Goal: Task Accomplishment & Management: Use online tool/utility

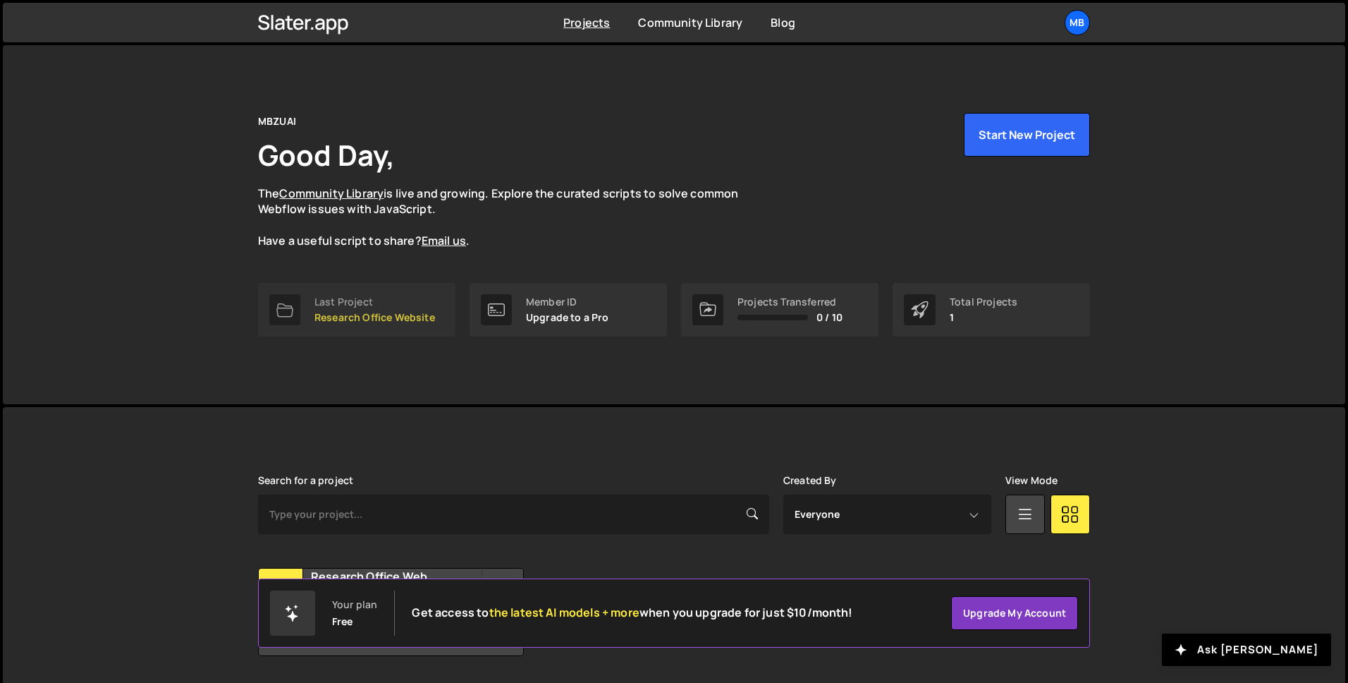
click at [394, 305] on div "Last Project" at bounding box center [375, 301] width 121 height 11
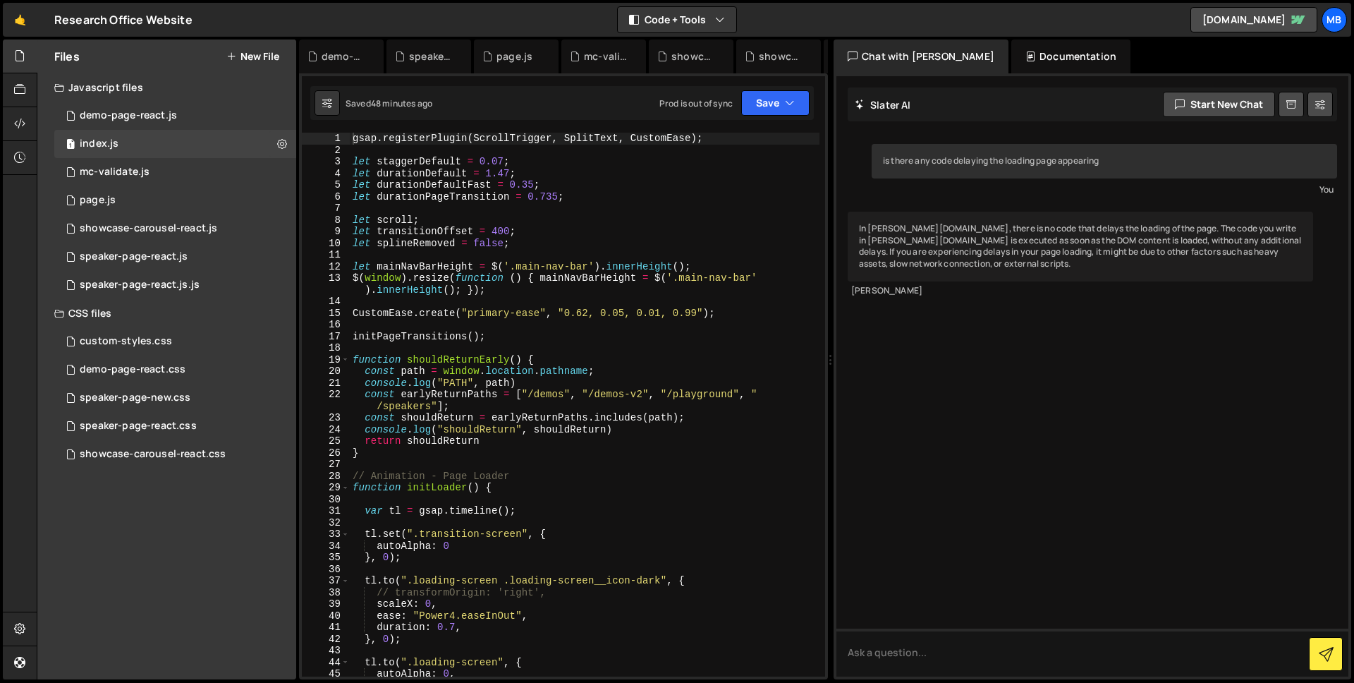
click at [1030, 48] on div "Documentation" at bounding box center [1070, 56] width 119 height 34
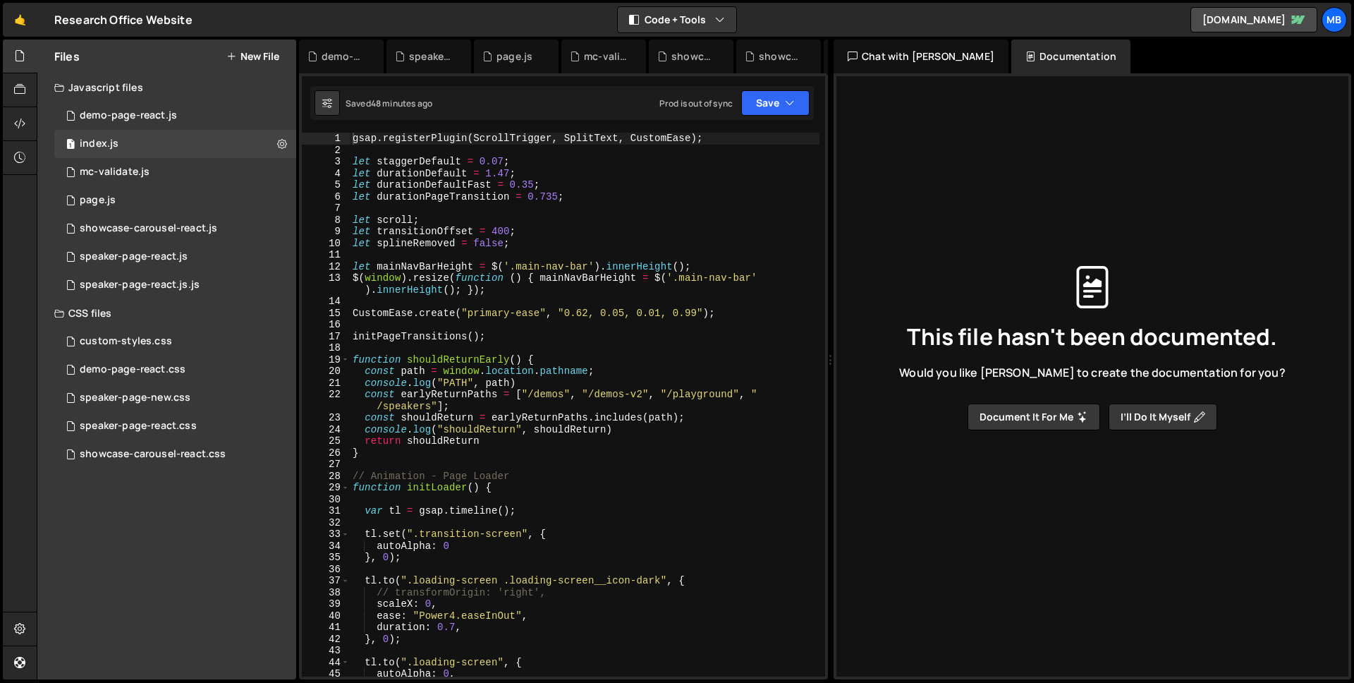
click at [913, 64] on div "Chat with [PERSON_NAME]" at bounding box center [921, 56] width 175 height 34
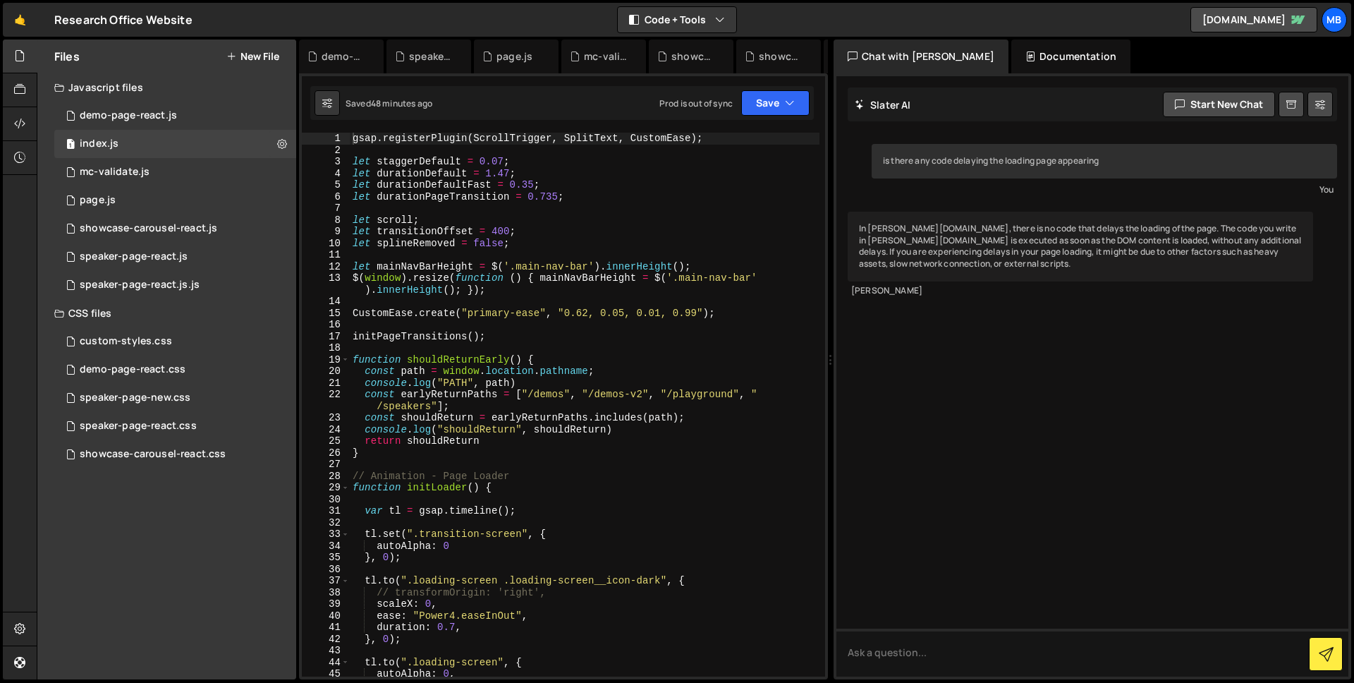
click at [1025, 51] on div "Documentation" at bounding box center [1070, 56] width 119 height 34
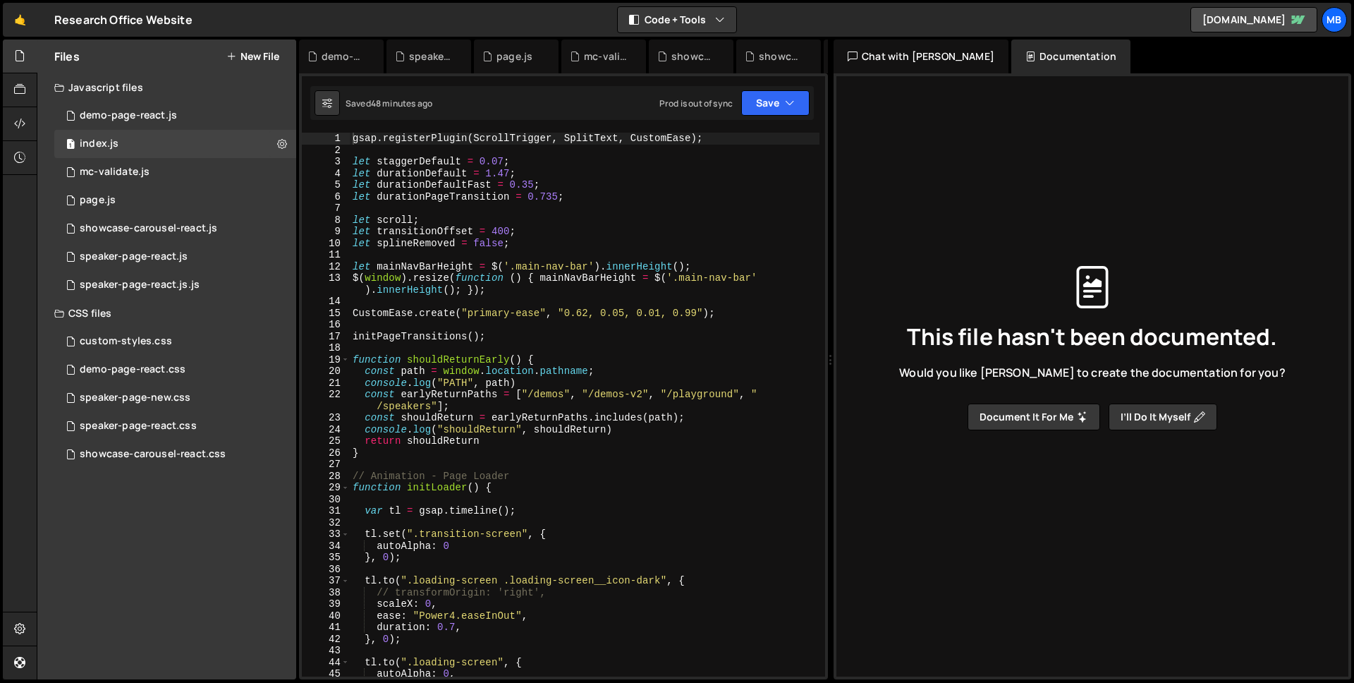
click at [1012, 417] on button "Document it for me" at bounding box center [1034, 416] width 133 height 27
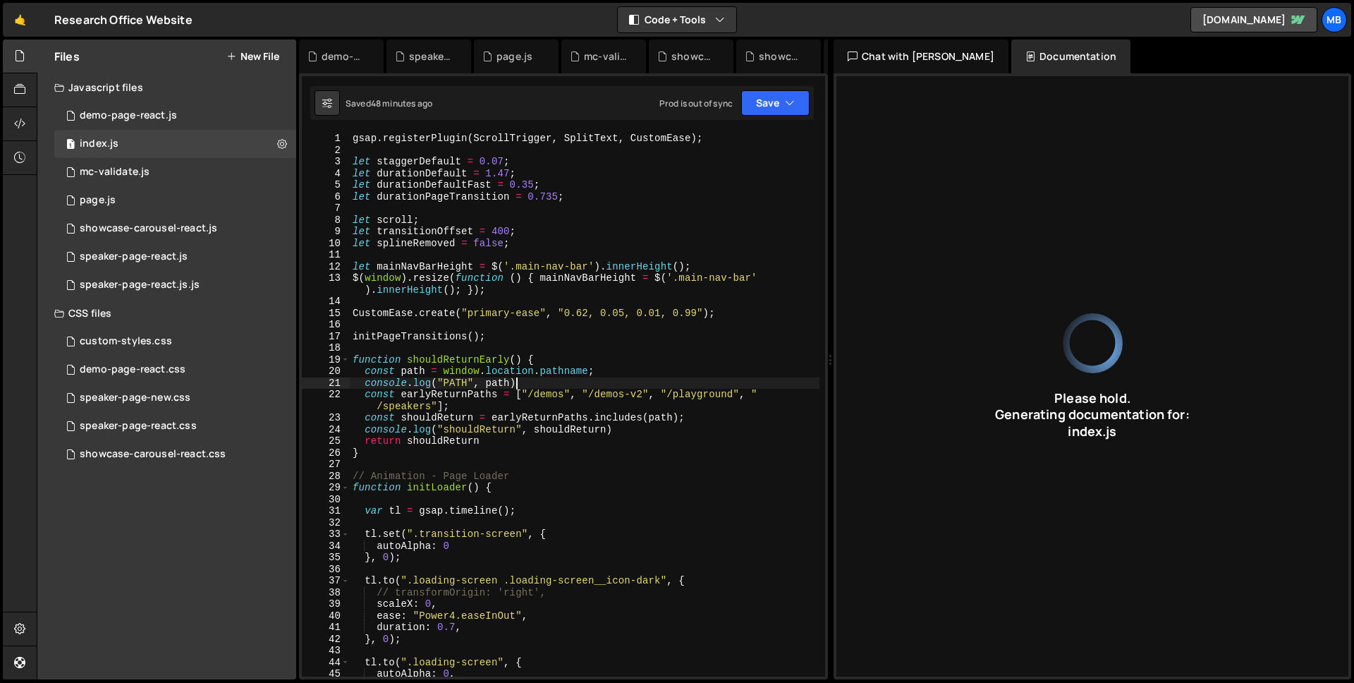
click at [581, 380] on div "gsap . registerPlugin ( ScrollTrigger , SplitText , CustomEase ) ; let staggerD…" at bounding box center [585, 416] width 470 height 567
click at [457, 360] on div "gsap . registerPlugin ( ScrollTrigger , SplitText , CustomEase ) ; let staggerD…" at bounding box center [585, 416] width 470 height 567
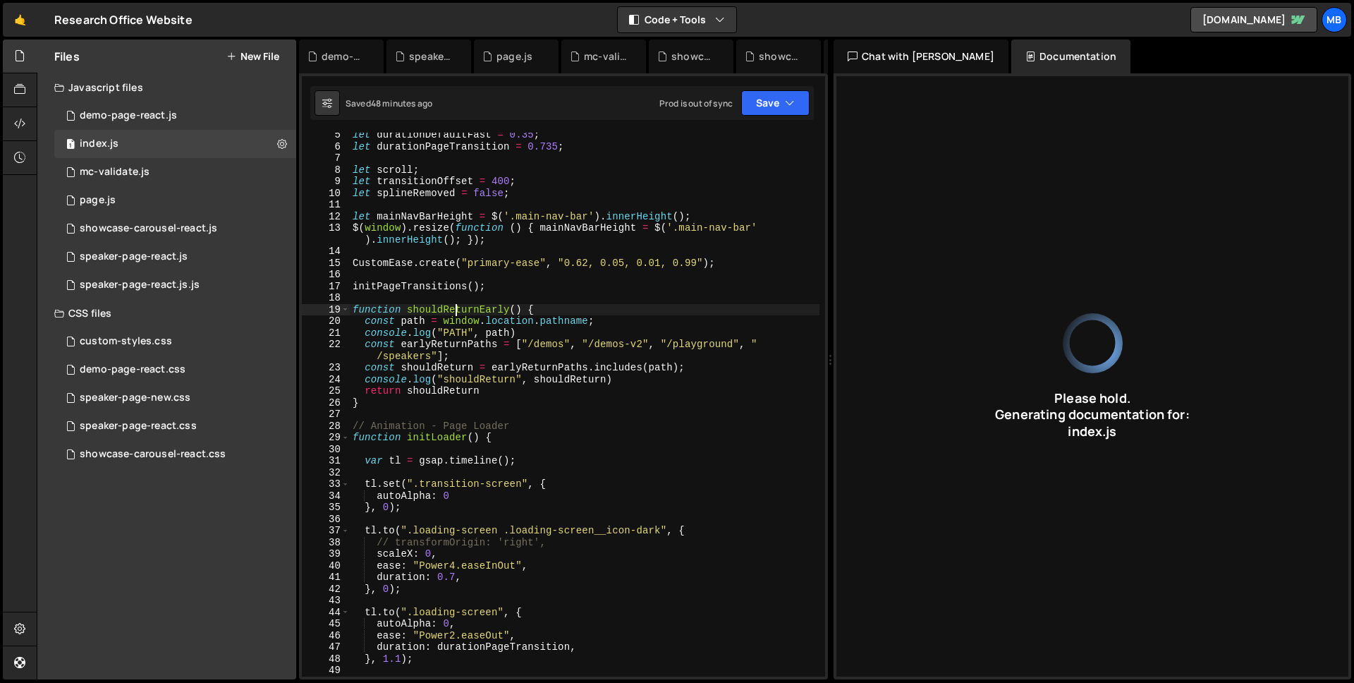
scroll to position [74, 0]
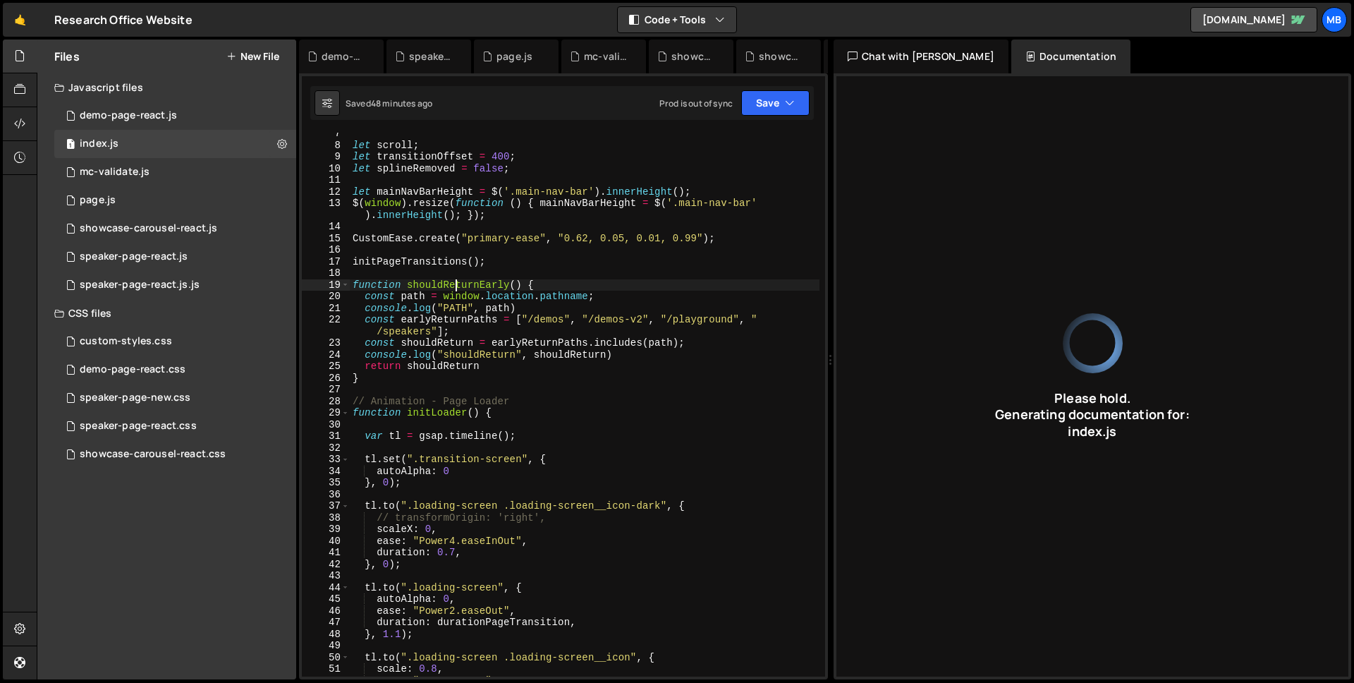
click at [435, 412] on div "let scroll ; let transitionOffset = 400 ; let splineRemoved = false ; let mainN…" at bounding box center [585, 411] width 470 height 567
type textarea "function initLoader() {"
click at [435, 412] on div "let scroll ; let transitionOffset = 400 ; let splineRemoved = false ; let mainN…" at bounding box center [585, 411] width 470 height 567
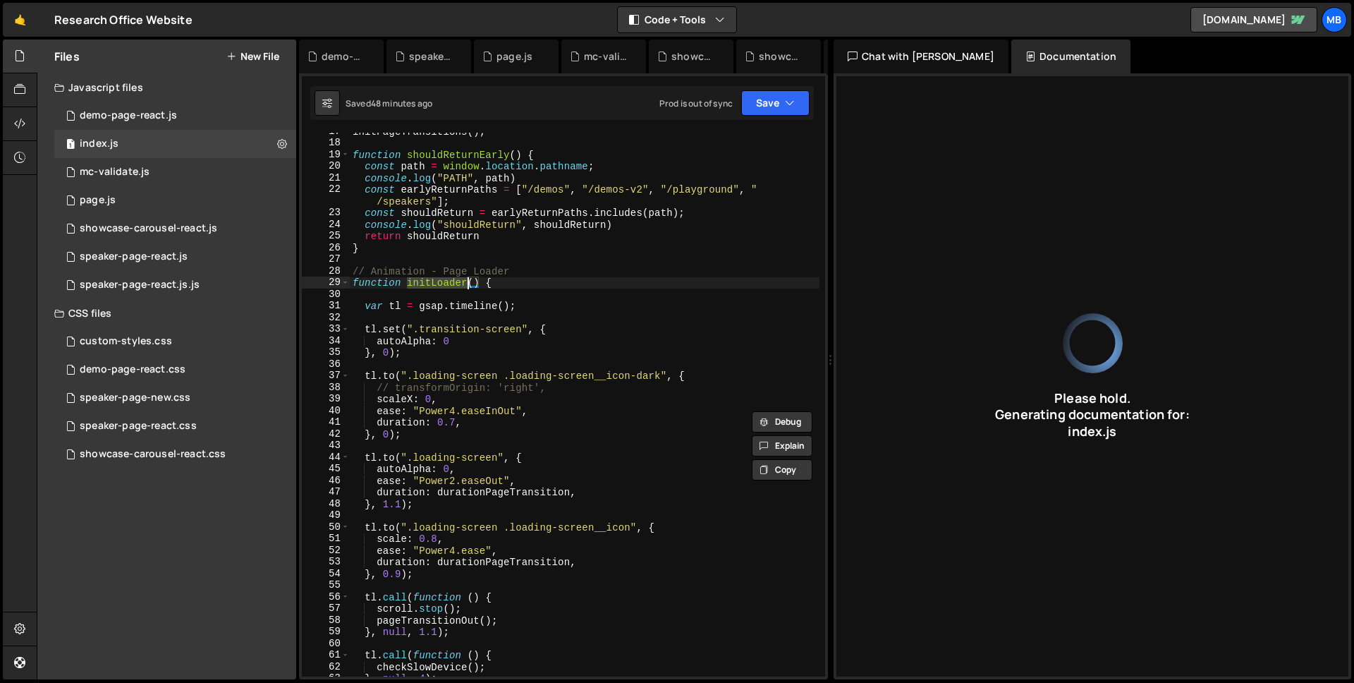
scroll to position [270, 0]
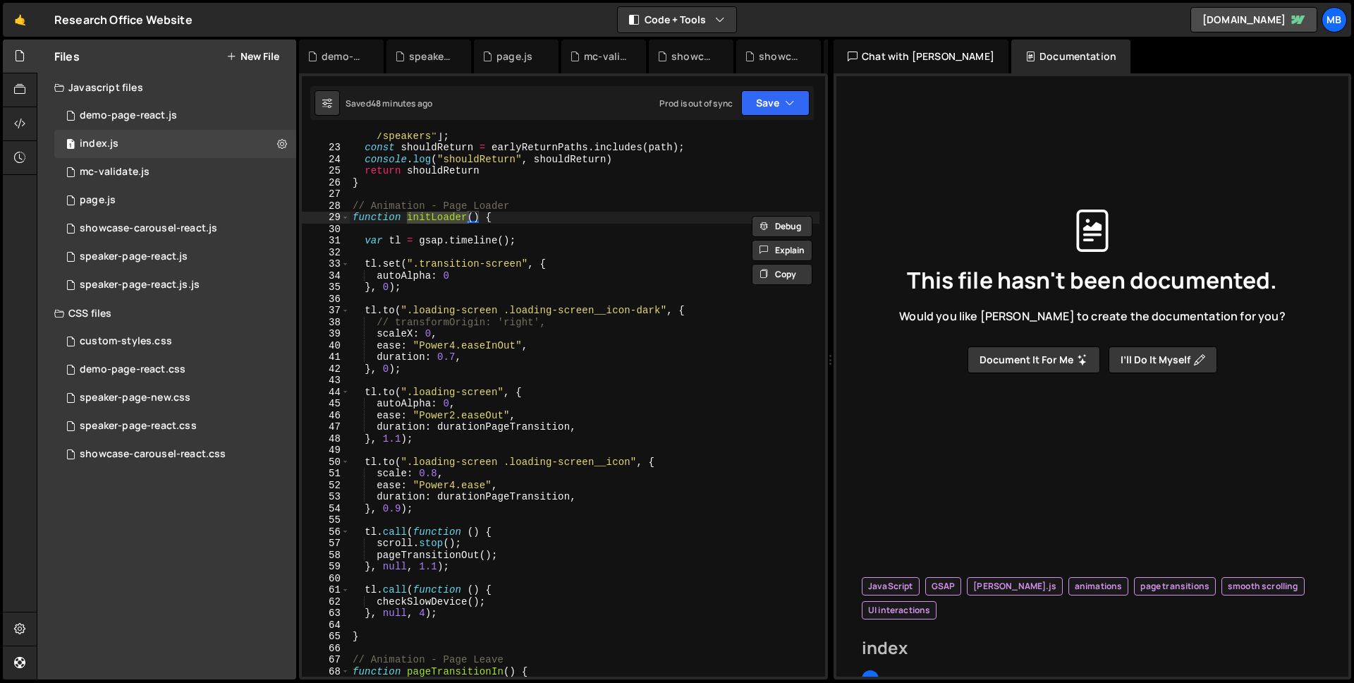
type input "index"
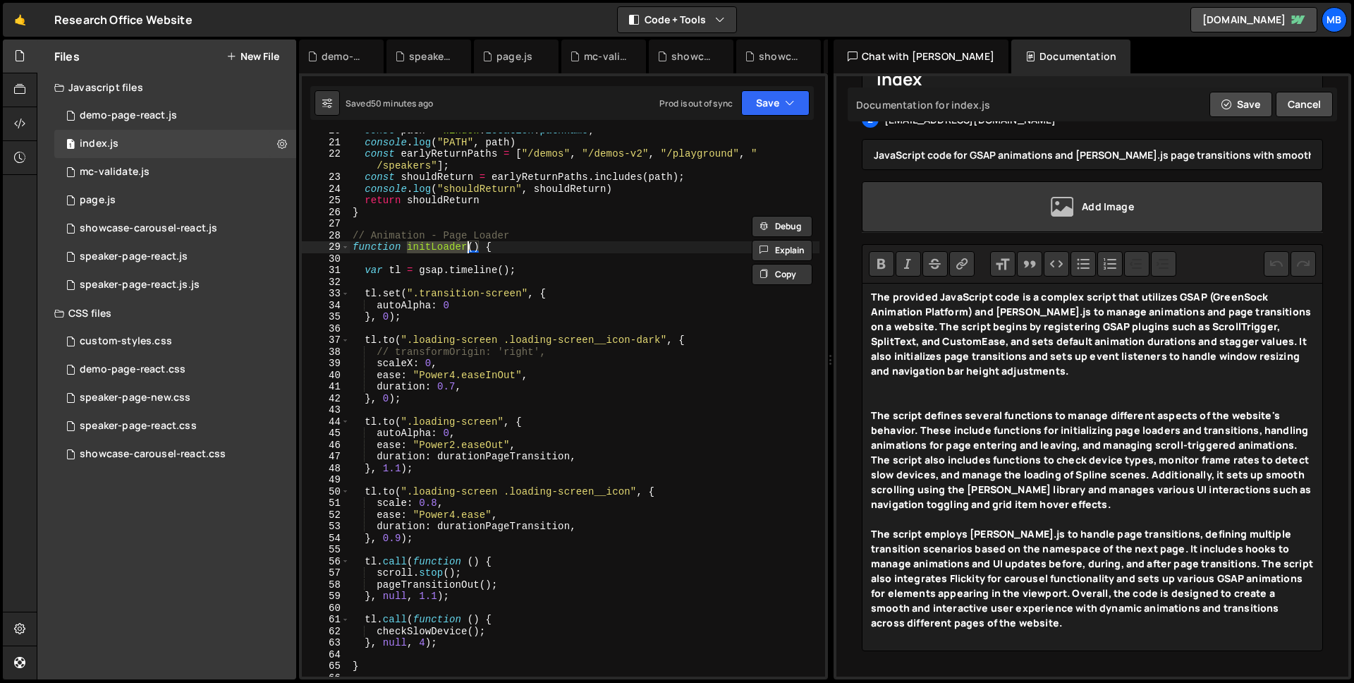
scroll to position [0, 0]
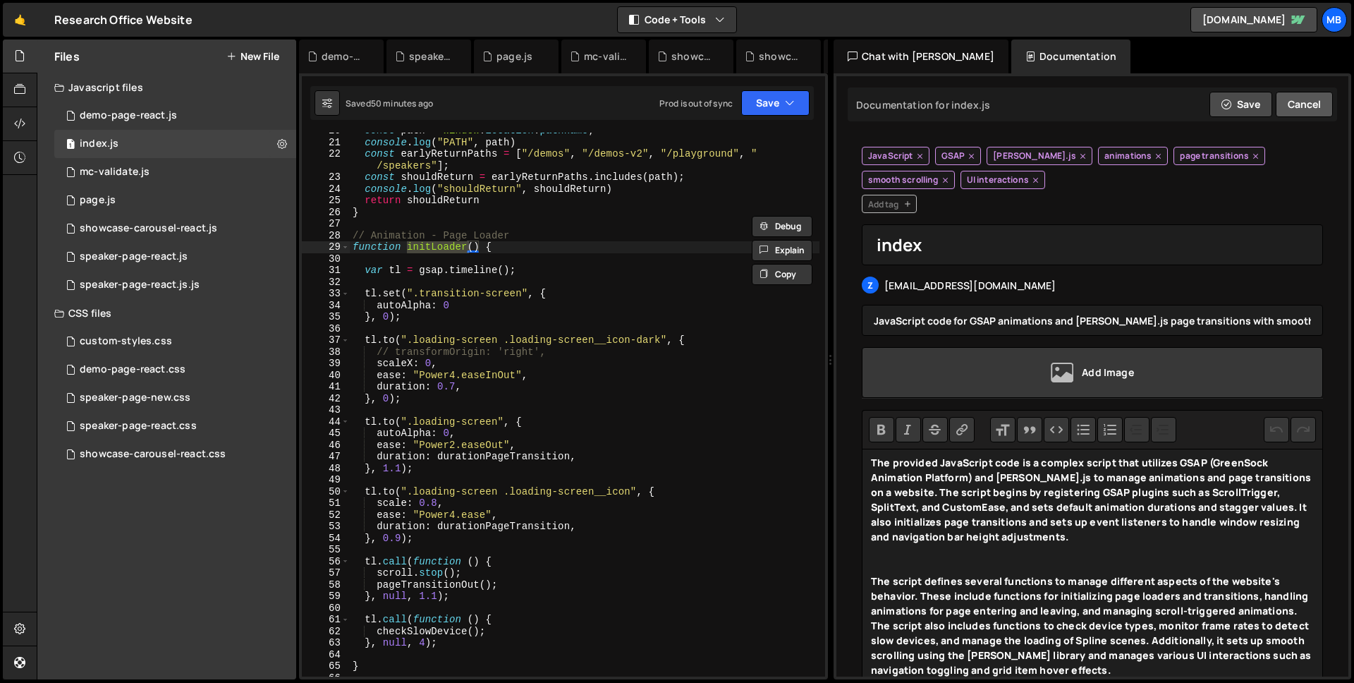
click at [1301, 108] on button "Cancel" at bounding box center [1304, 104] width 57 height 25
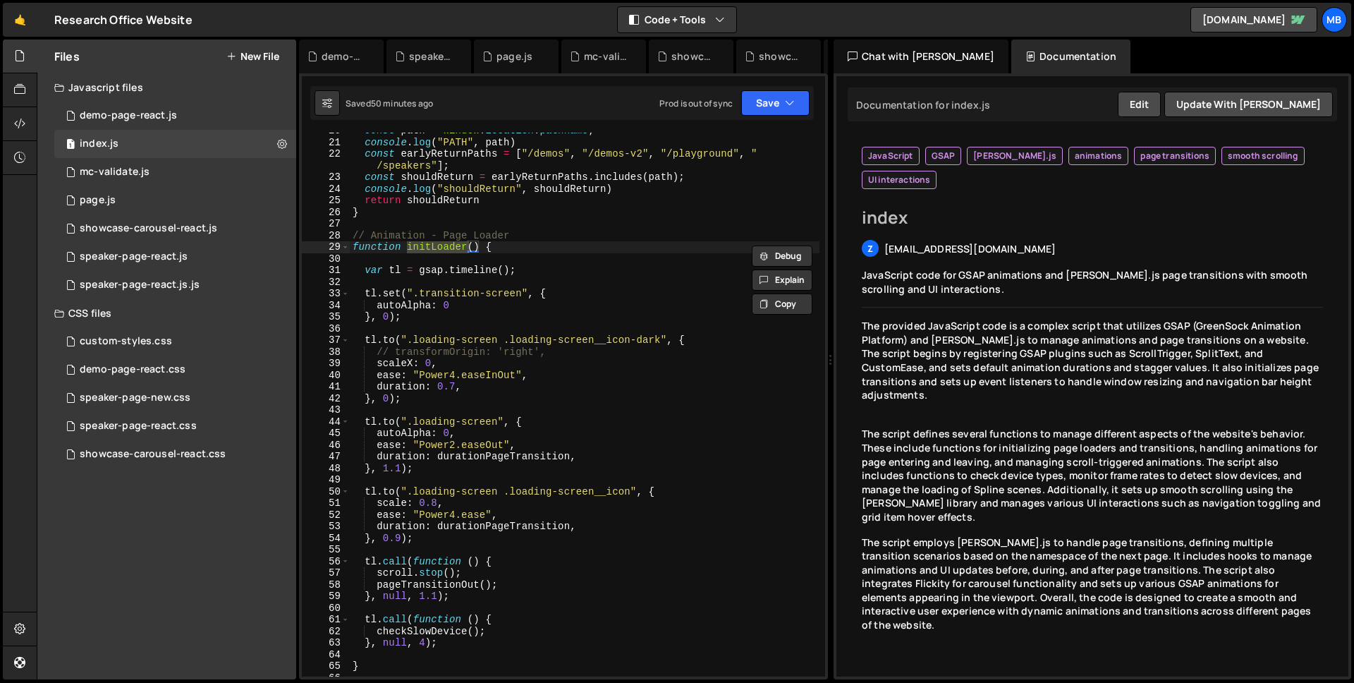
click at [892, 56] on div "Chat with [PERSON_NAME]" at bounding box center [921, 56] width 175 height 34
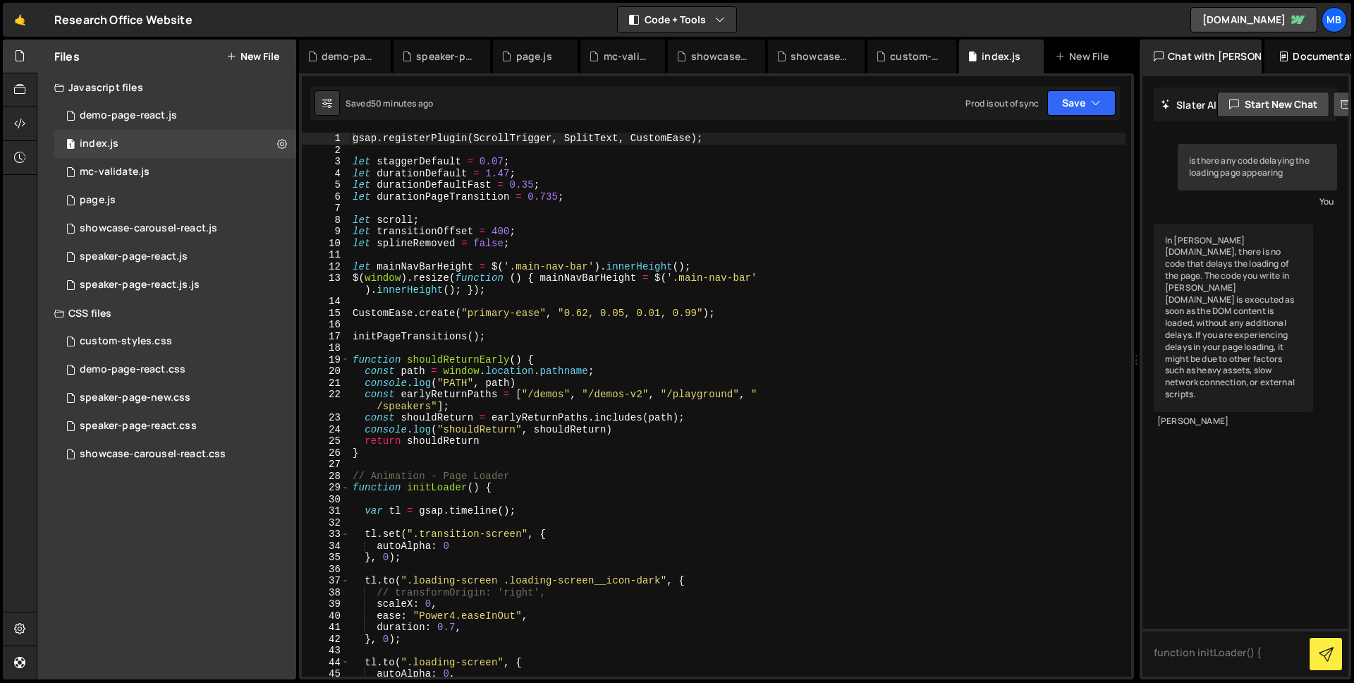
drag, startPoint x: 831, startPoint y: 136, endPoint x: 1128, endPoint y: 181, distance: 300.3
click at [1128, 181] on div "Files New File Javascript files 0 demo-page-react.js 0 1 index.js 0 0 mc-valida…" at bounding box center [695, 359] width 1317 height 640
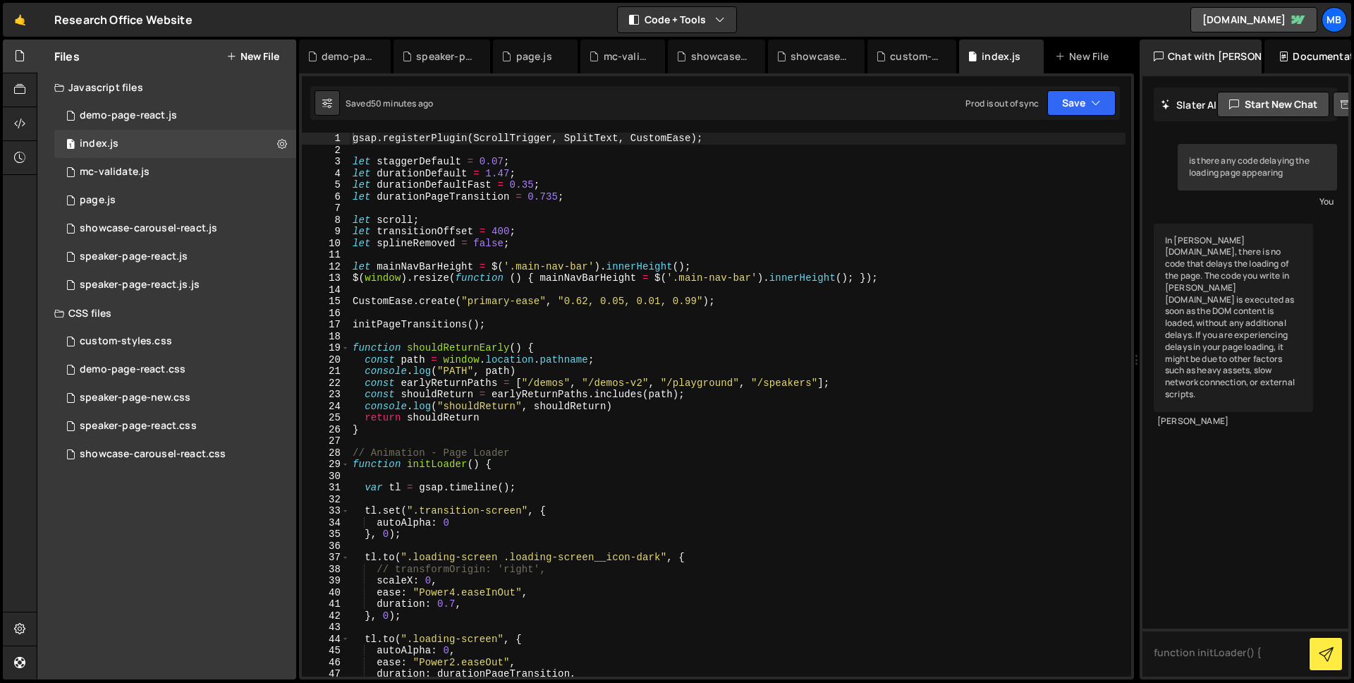
type textarea "let splineRemoved = false;"
click at [656, 239] on div "gsap . registerPlugin ( ScrollTrigger , SplitText , CustomEase ) ; let staggerD…" at bounding box center [738, 416] width 776 height 567
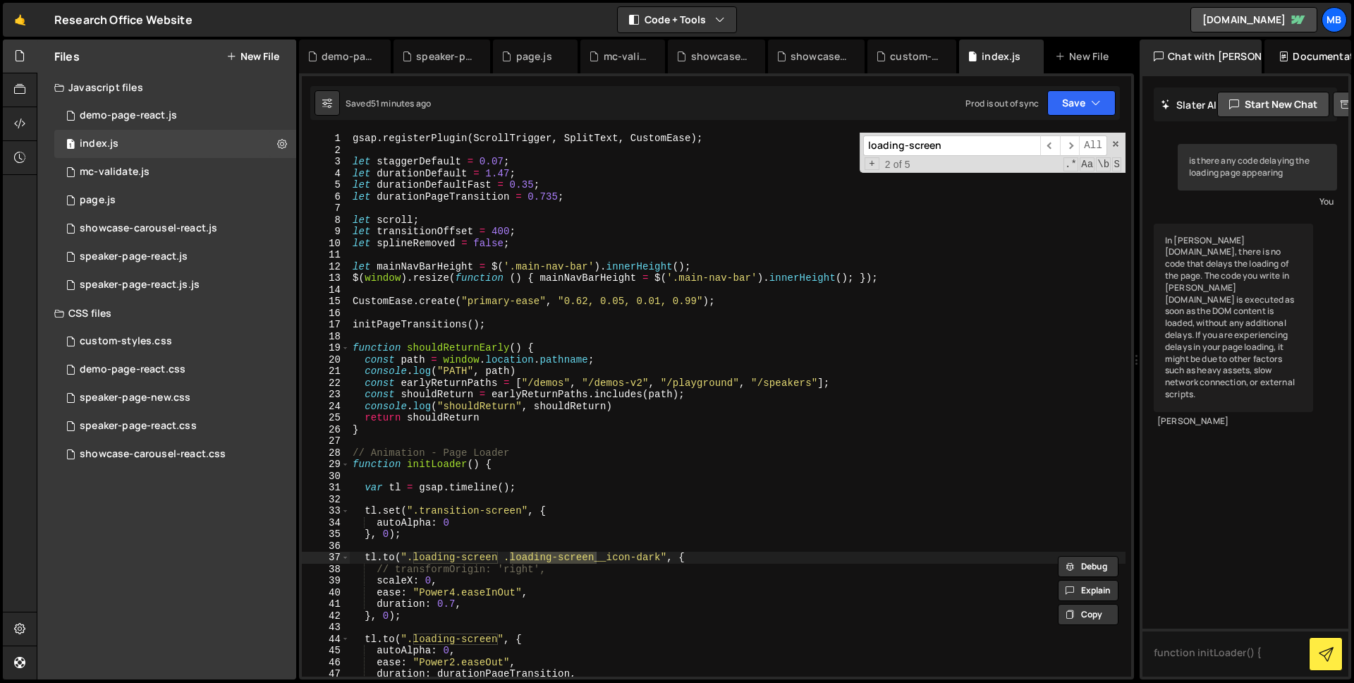
type input "loading-screen"
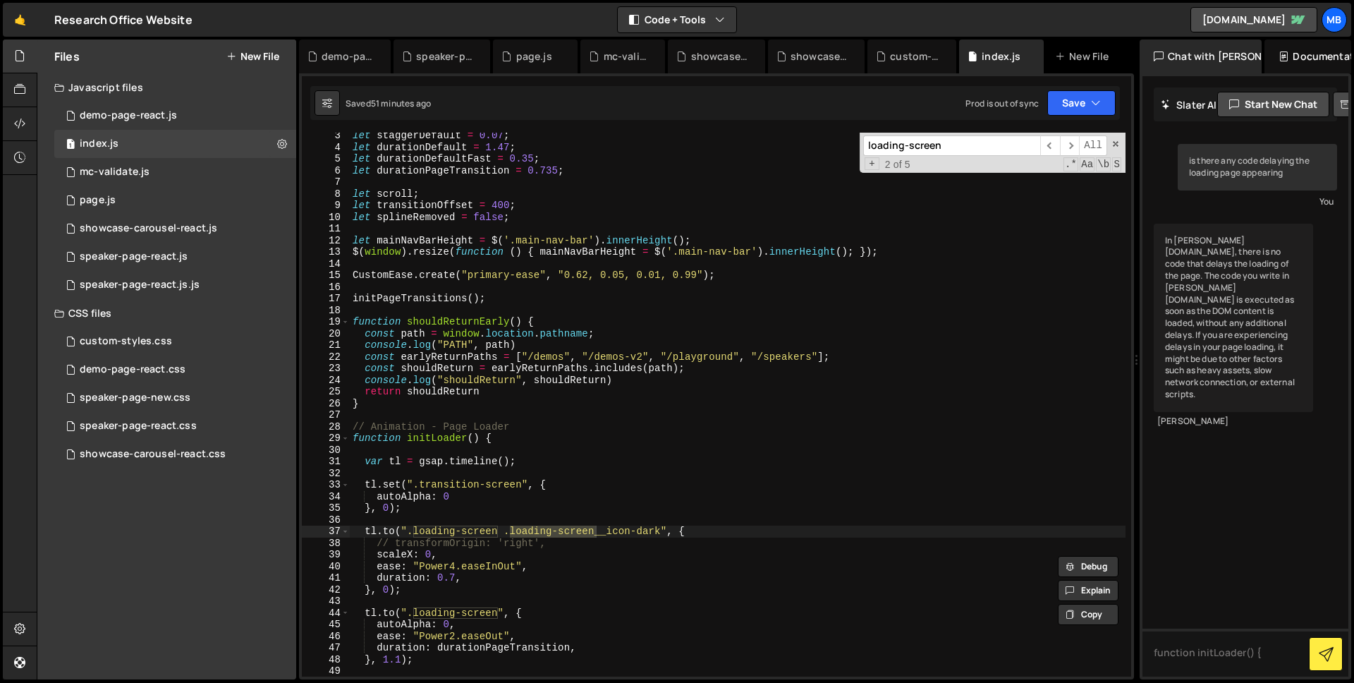
scroll to position [121, 0]
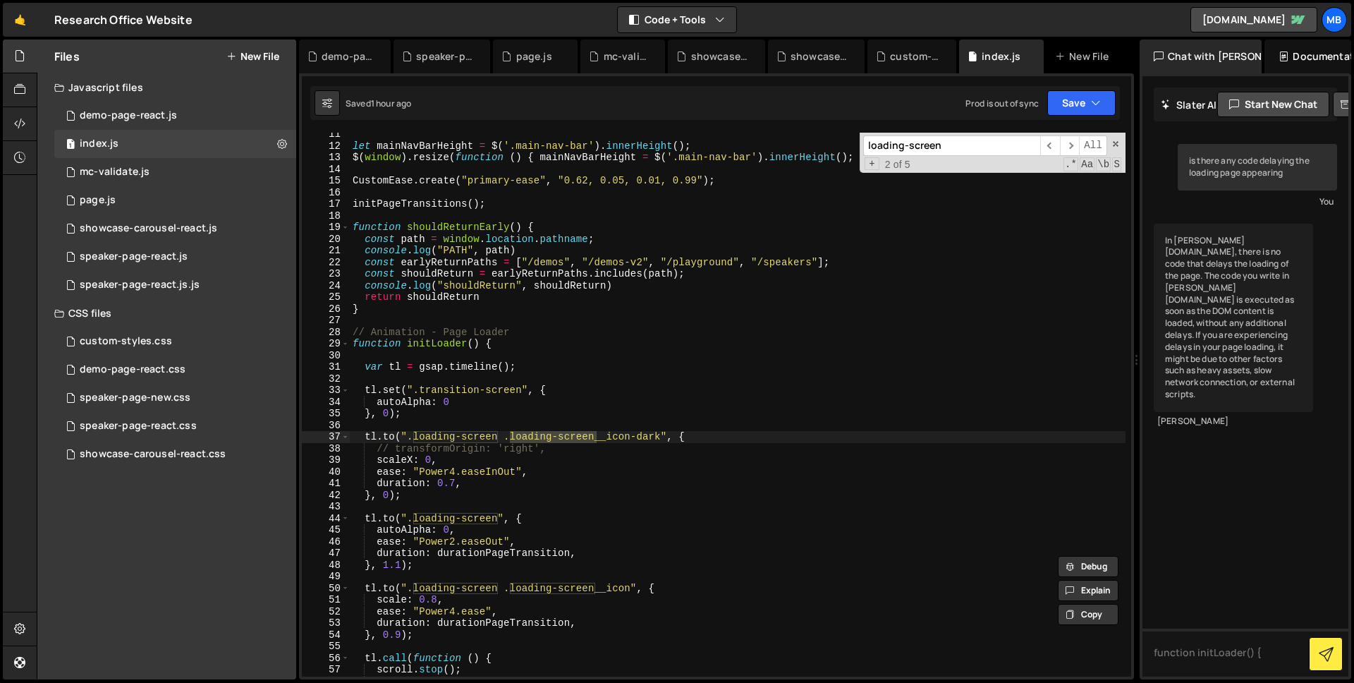
click at [578, 324] on div "let mainNavBarHeight = $ ( '.main-nav-bar' ) . innerHeight ( ) ; $ ( window ) .…" at bounding box center [738, 411] width 776 height 567
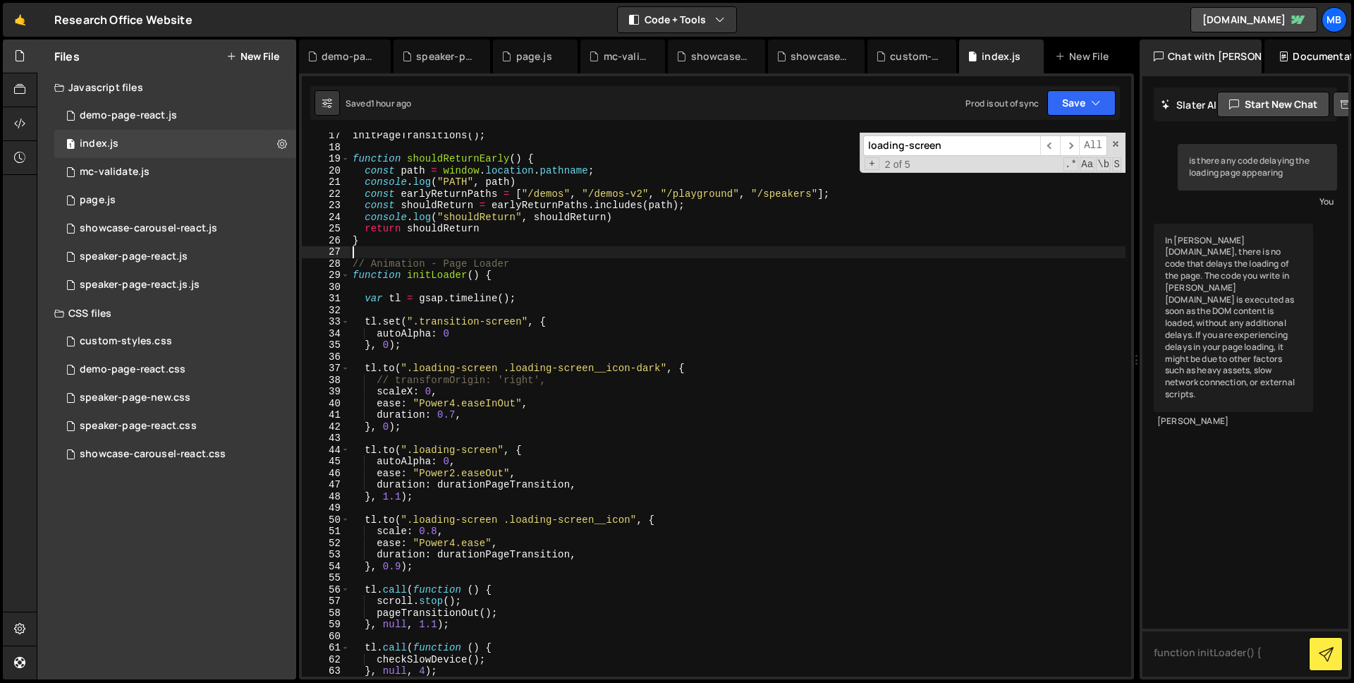
scroll to position [193, 0]
click at [487, 412] on div "initPageTransitions ( ) ; function shouldReturnEarly ( ) { const path = window …" at bounding box center [738, 409] width 776 height 567
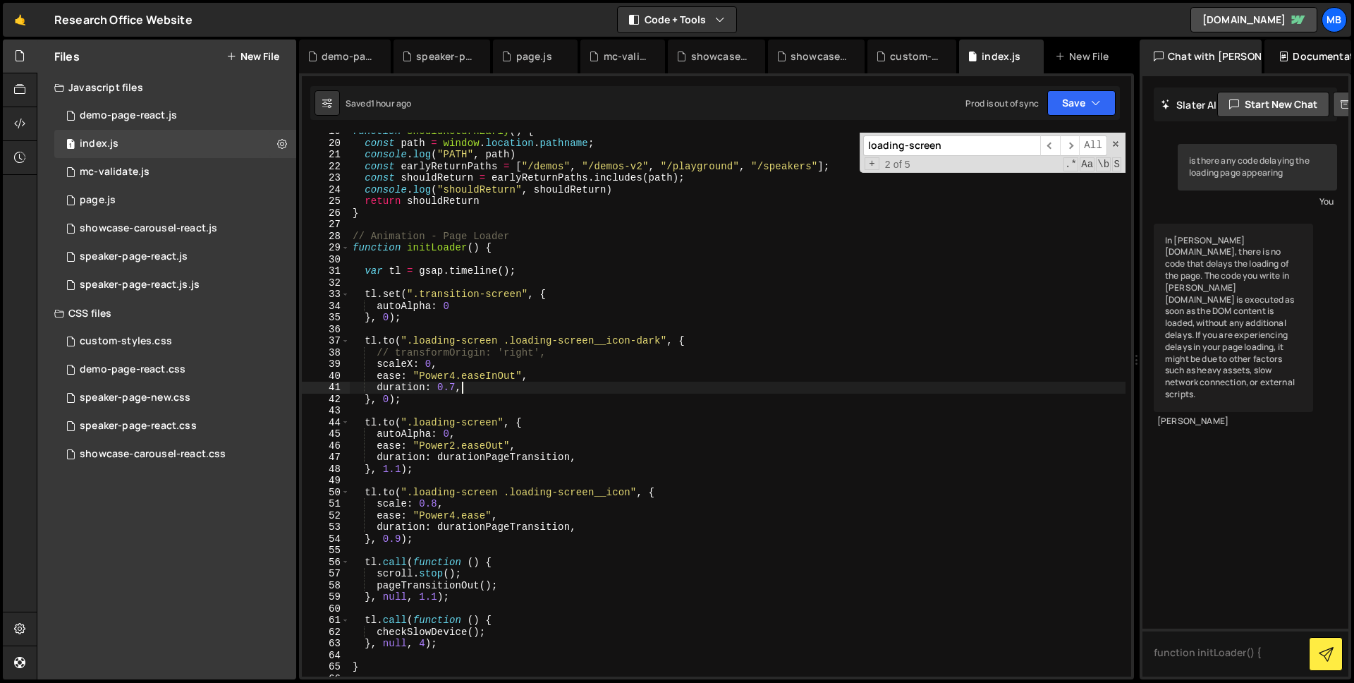
scroll to position [218, 0]
click at [700, 339] on div "function shouldReturnEarly ( ) { const path = window . location . pathname ; co…" at bounding box center [738, 407] width 776 height 567
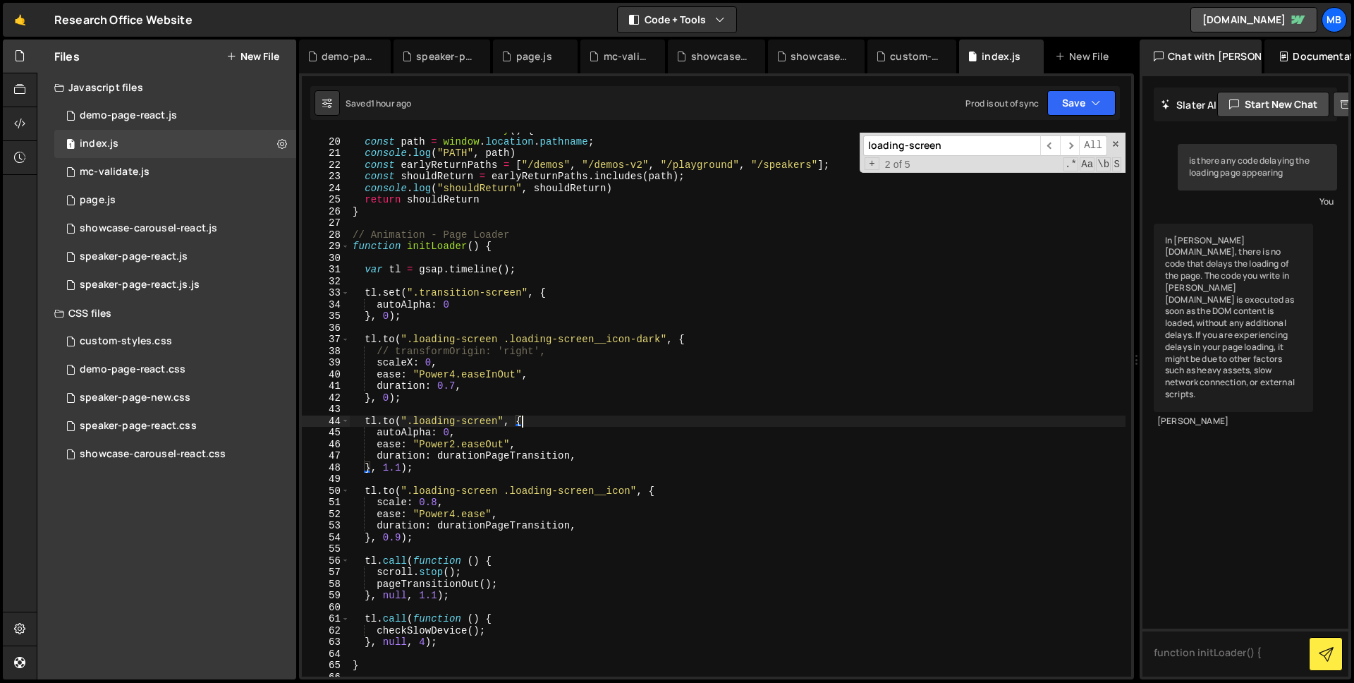
click at [523, 424] on div "function shouldReturnEarly ( ) { const path = window . location . pathname ; co…" at bounding box center [738, 407] width 776 height 567
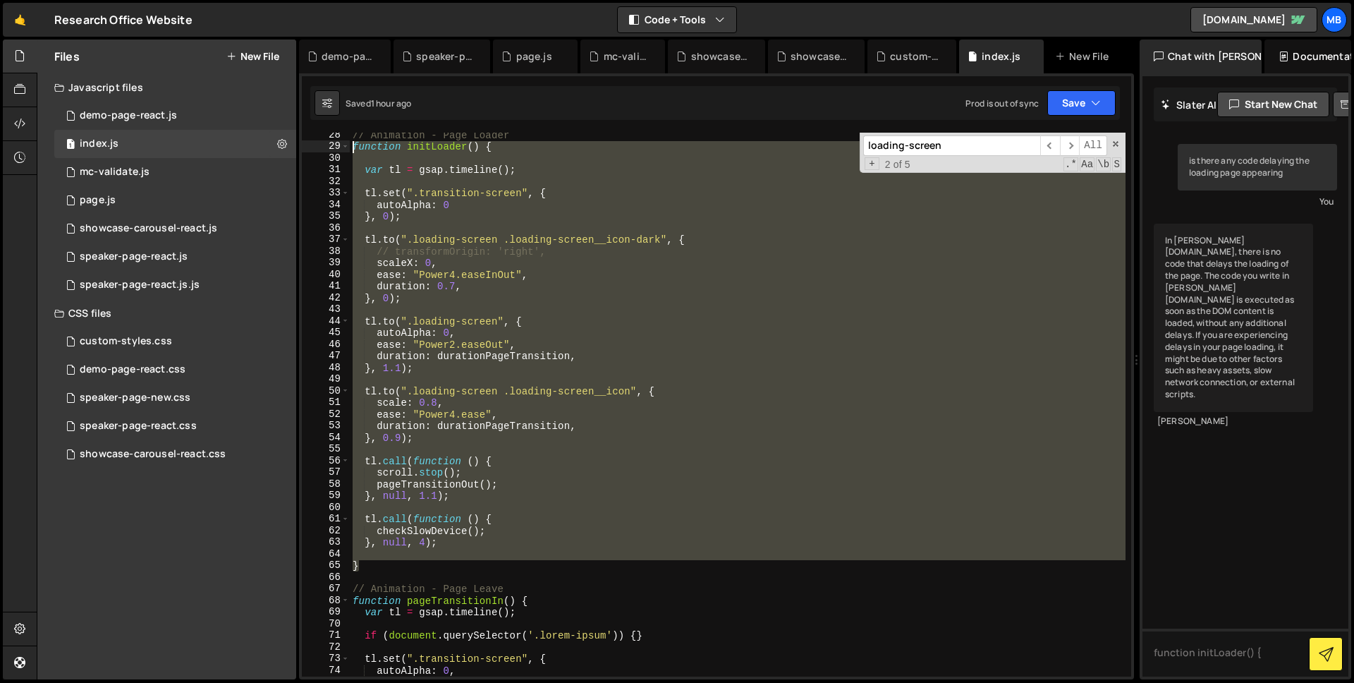
scroll to position [314, 0]
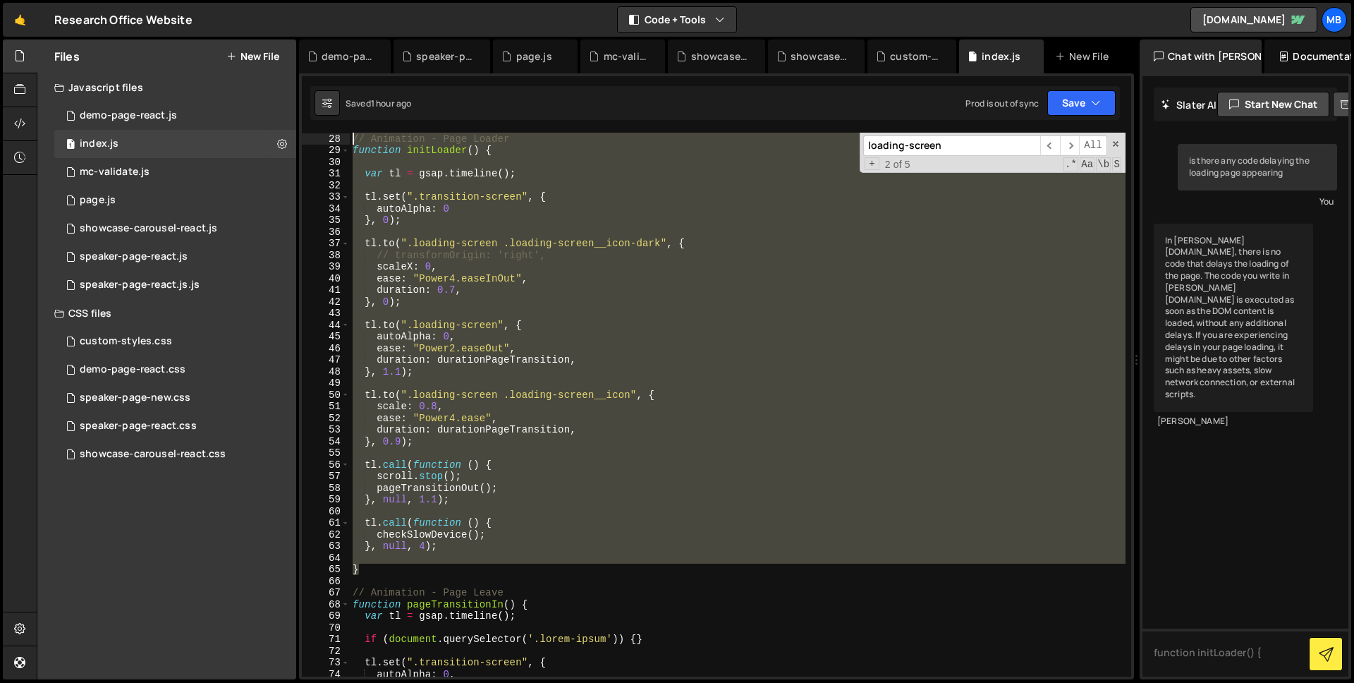
drag, startPoint x: 383, startPoint y: 563, endPoint x: 346, endPoint y: 136, distance: 429.0
click at [346, 136] on div "tl.to(".loading-screen", { 28 29 30 31 32 33 34 35 36 37 38 39 40 41 42 43 44 4…" at bounding box center [716, 405] width 829 height 544
click at [800, 262] on div "// Animation - Page Loader function initLoader ( ) { var tl = gsap . timeline (…" at bounding box center [738, 405] width 776 height 544
type textarea "scaleX: 0,"
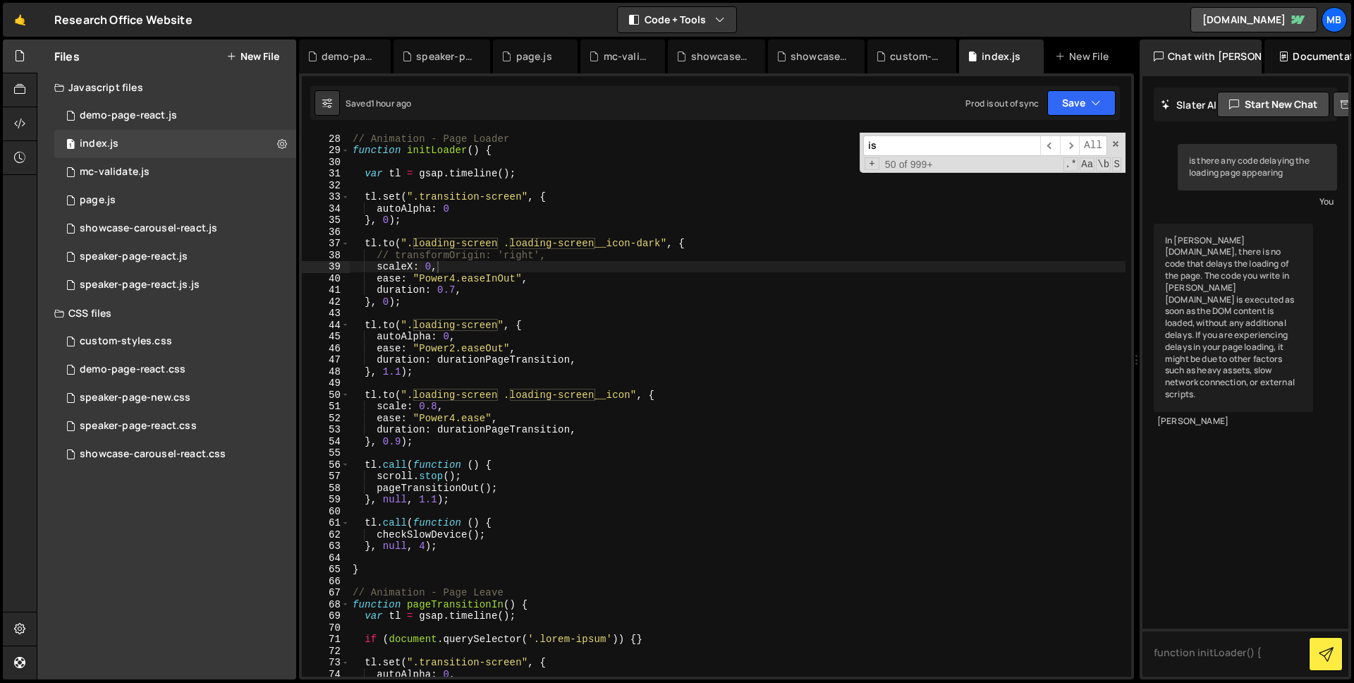
scroll to position [3149, 0]
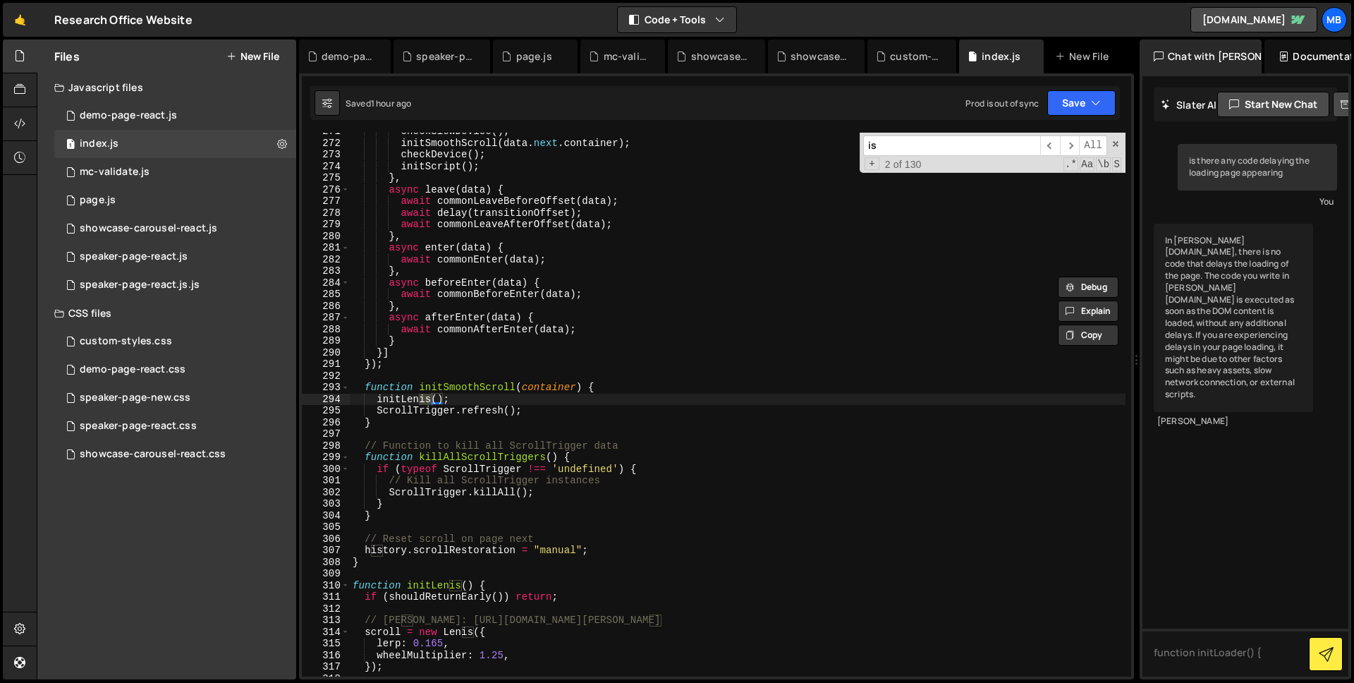
type input "i"
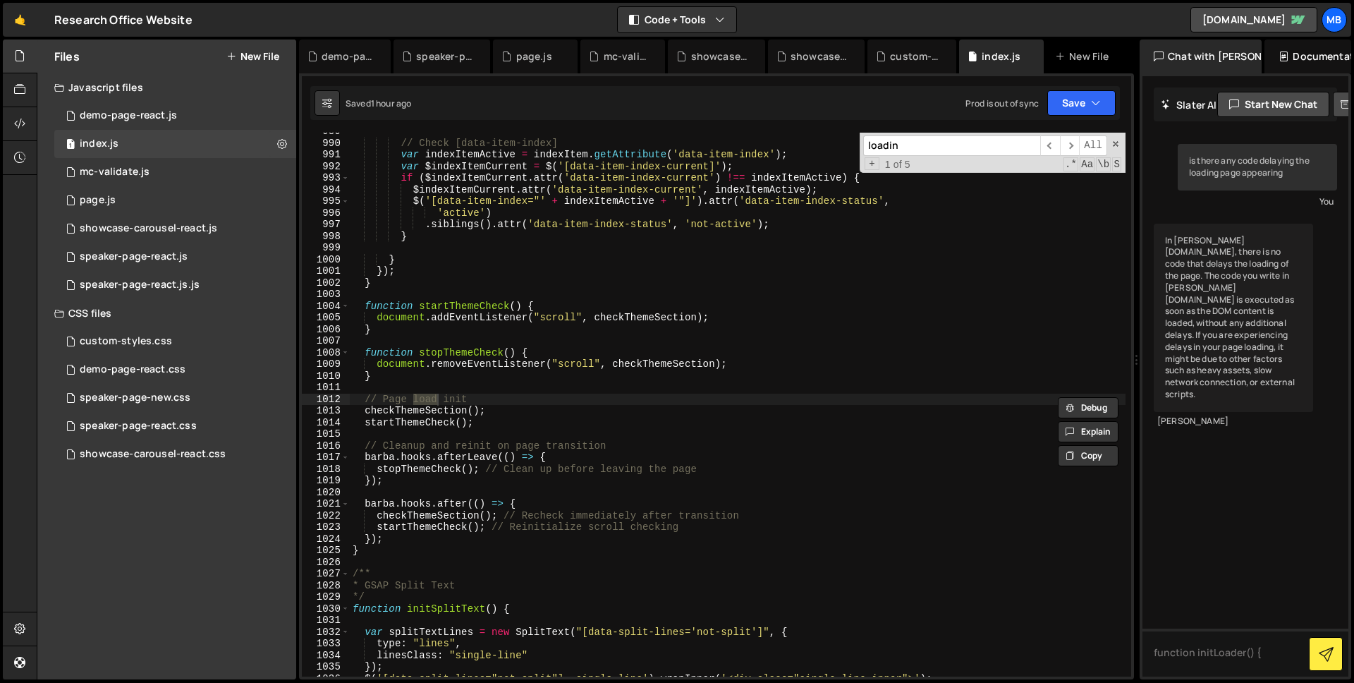
scroll to position [147, 0]
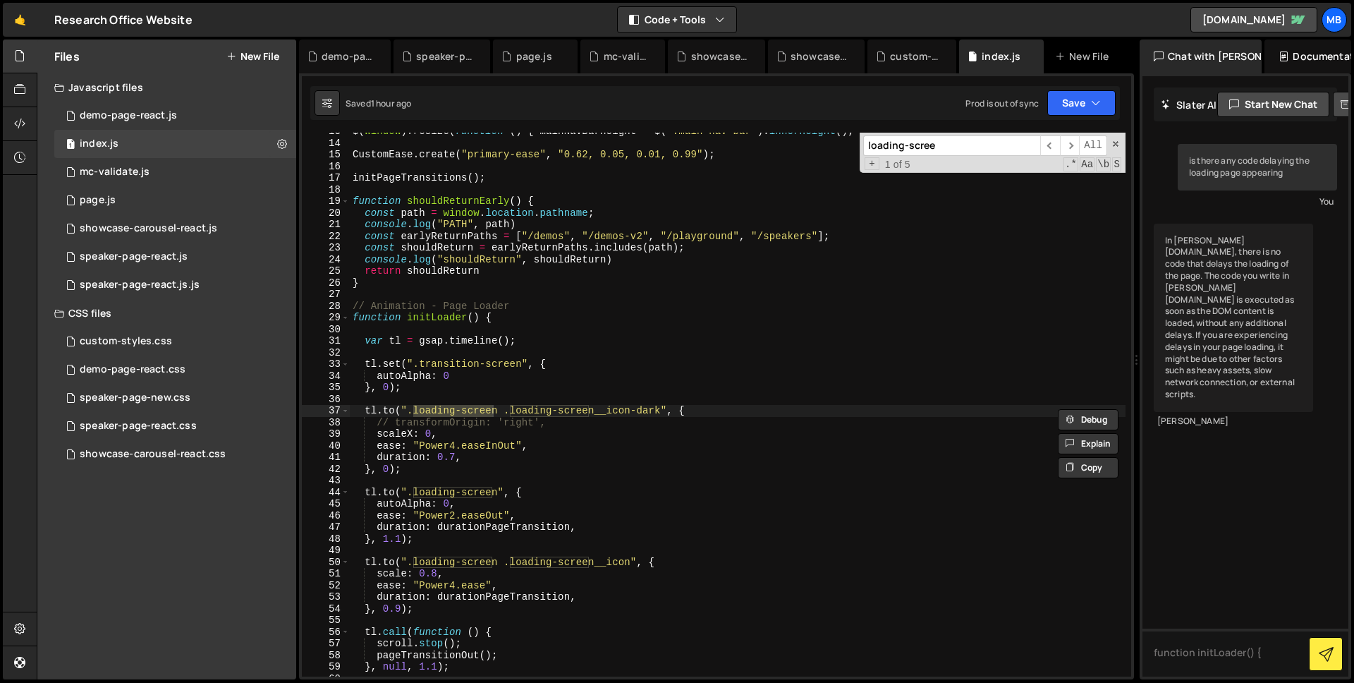
type input "loading-screen"
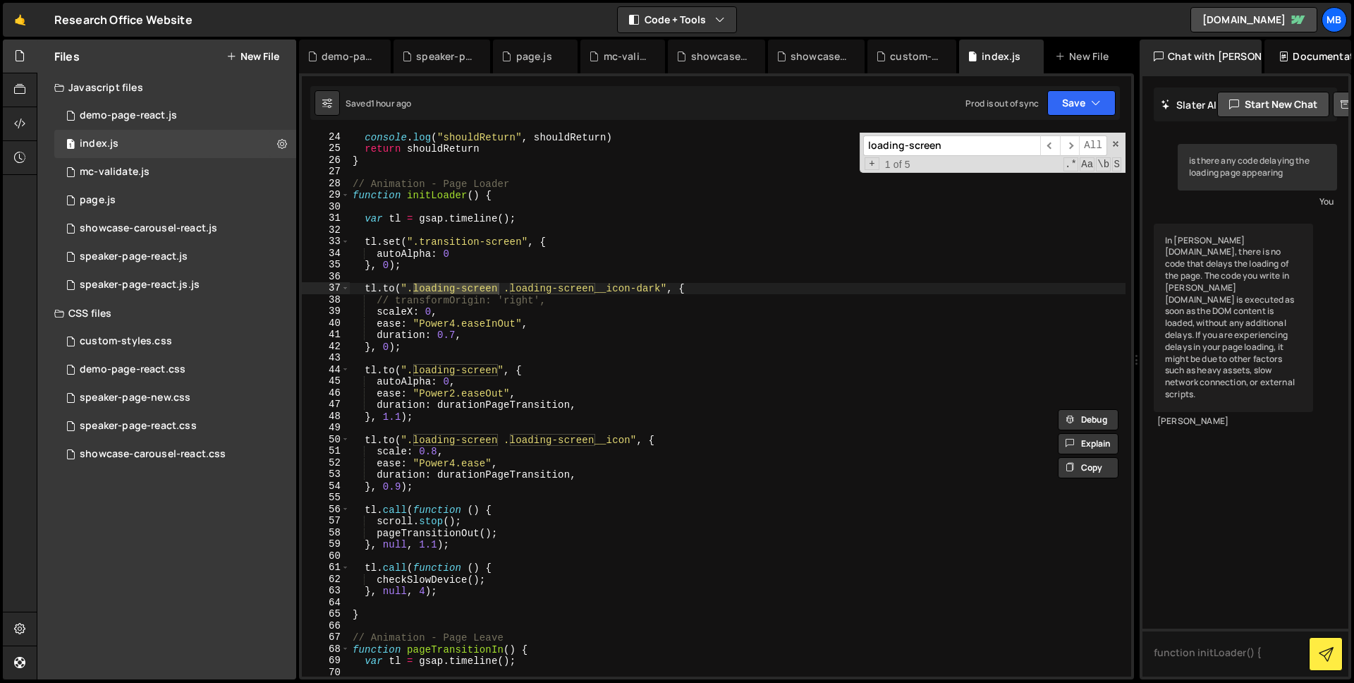
scroll to position [269, 0]
type textarea "function initLoader() {"
drag, startPoint x: 494, startPoint y: 194, endPoint x: 461, endPoint y: 196, distance: 33.9
click at [494, 194] on div "console . log ( "shouldReturn" , shouldReturn ) return shouldReturn } // Animat…" at bounding box center [738, 414] width 776 height 567
click at [443, 195] on div "console . log ( "shouldReturn" , shouldReturn ) return shouldReturn } // Animat…" at bounding box center [738, 414] width 776 height 567
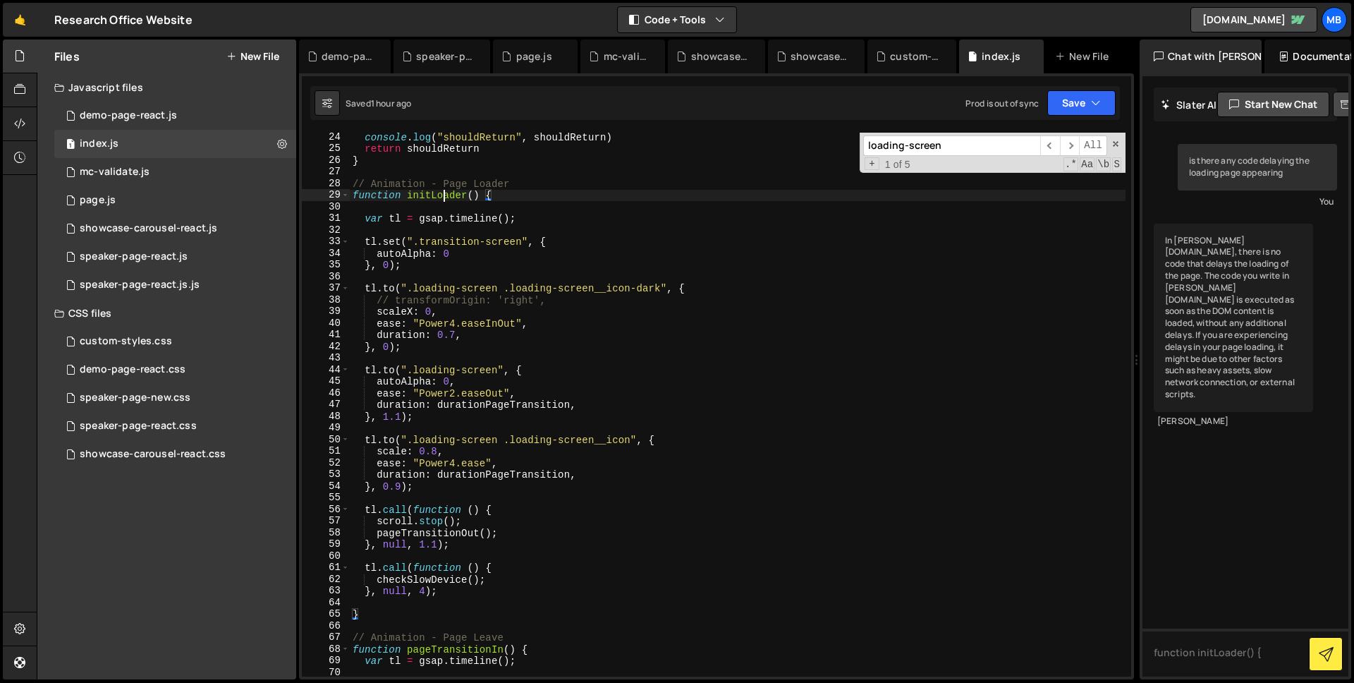
click at [443, 195] on div "console . log ( "shouldReturn" , shouldReturn ) return shouldReturn } // Animat…" at bounding box center [738, 414] width 776 height 567
type input "initLoader"
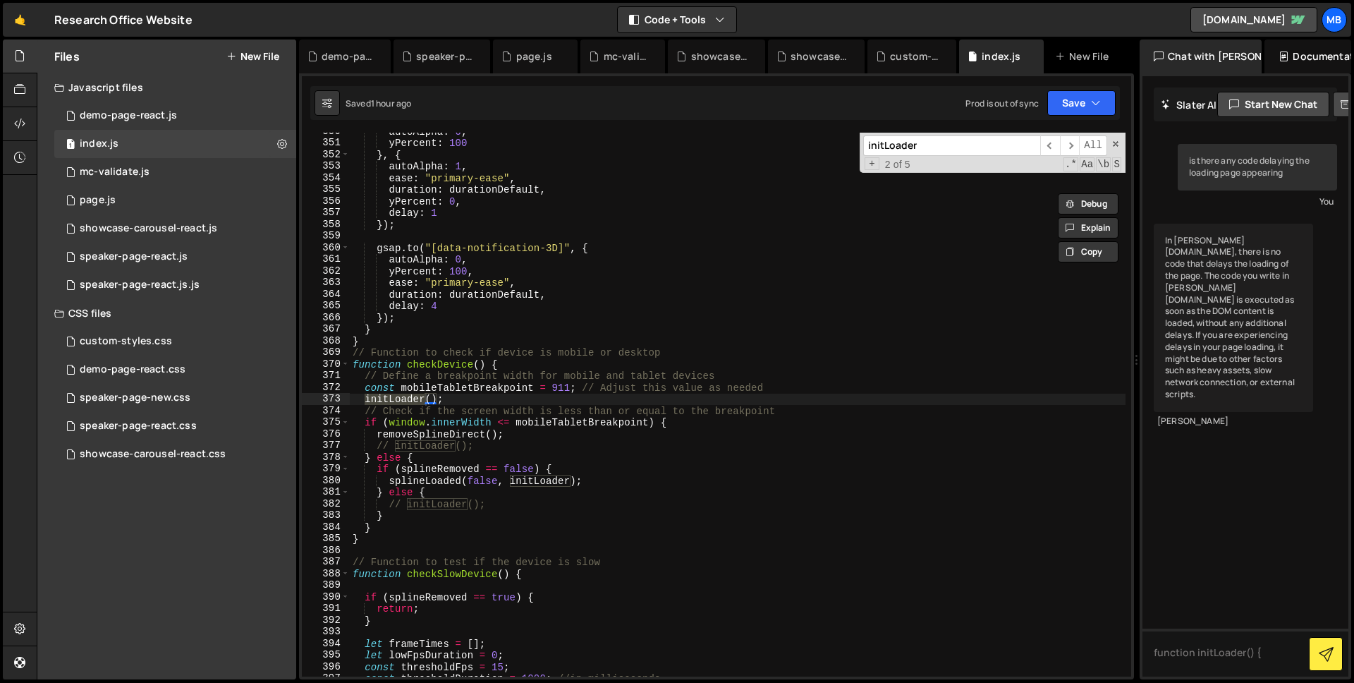
scroll to position [4069, 0]
click at [436, 487] on div "autoAlpha : 0 , yPercent : 100 } , { autoAlpha : 1 , ease : "primary-ease" , du…" at bounding box center [738, 409] width 776 height 567
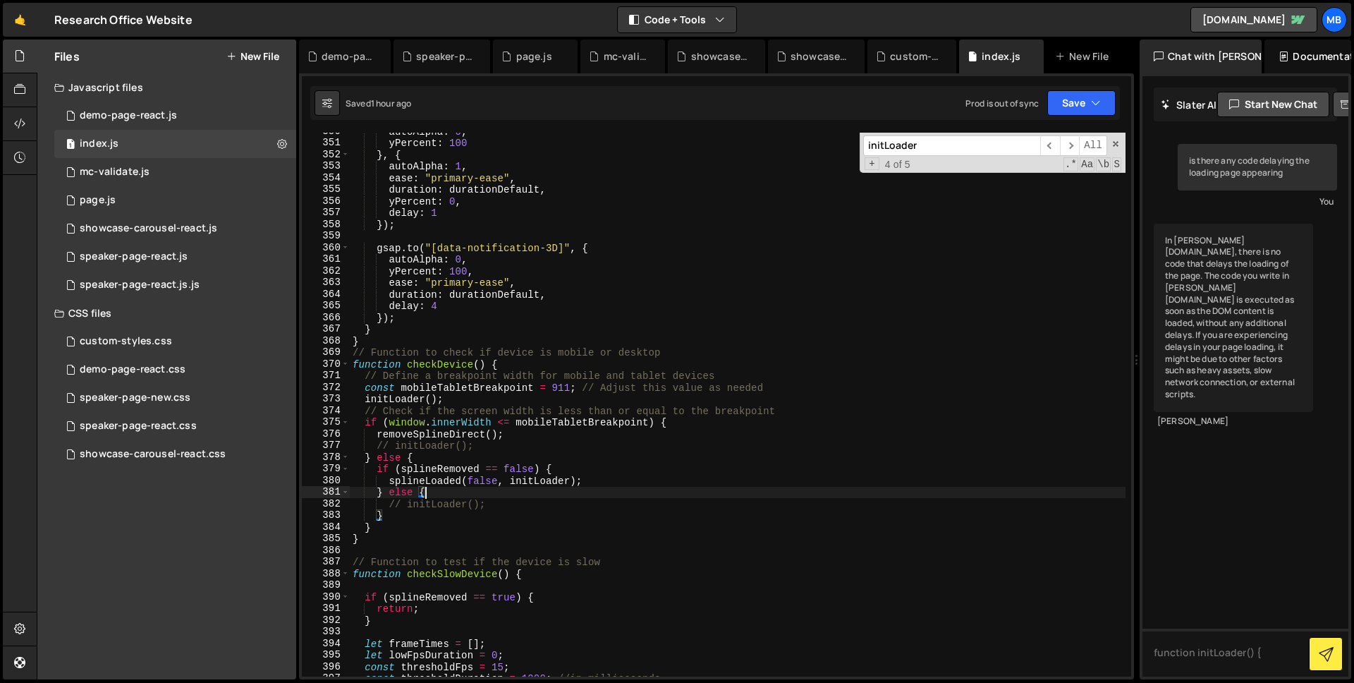
click at [436, 487] on div "autoAlpha : 0 , yPercent : 100 } , { autoAlpha : 1 , ease : "primary-ease" , du…" at bounding box center [738, 409] width 776 height 567
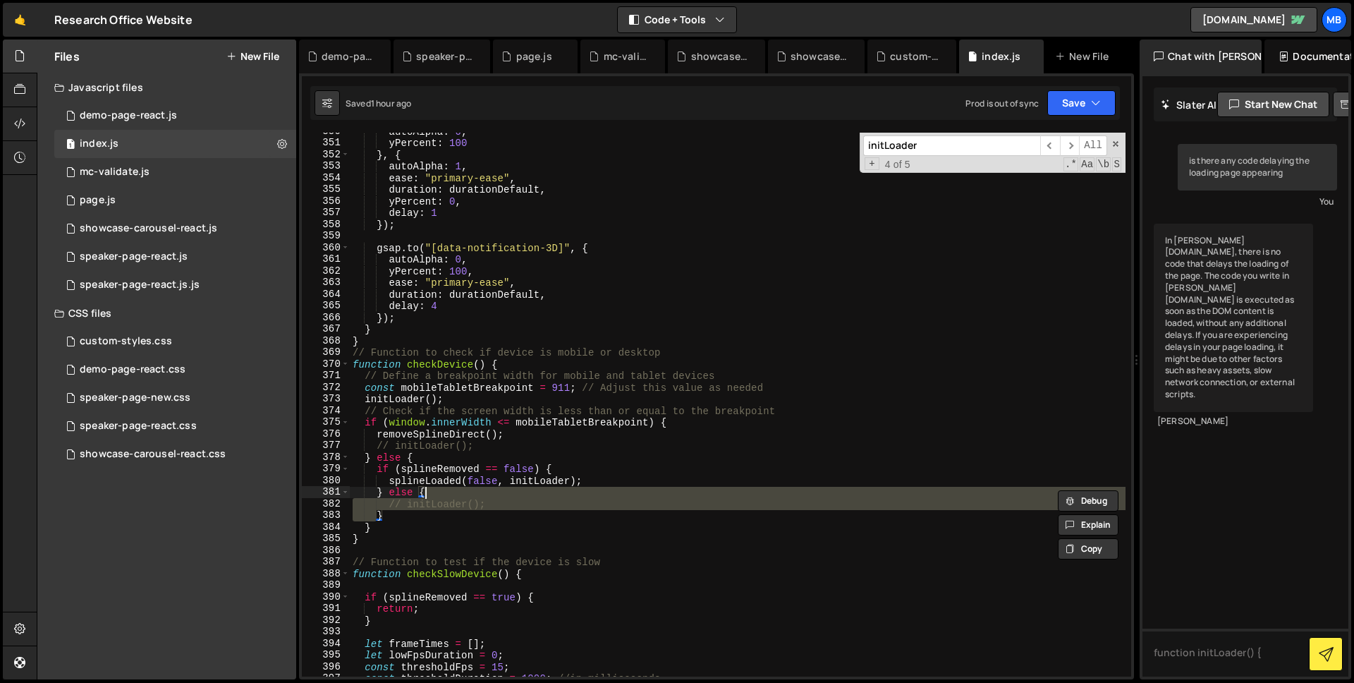
click at [433, 485] on div "autoAlpha : 0 , yPercent : 100 } , { autoAlpha : 1 , ease : "primary-ease" , du…" at bounding box center [738, 409] width 776 height 567
type textarea "splineLoaded(false, initLoader);"
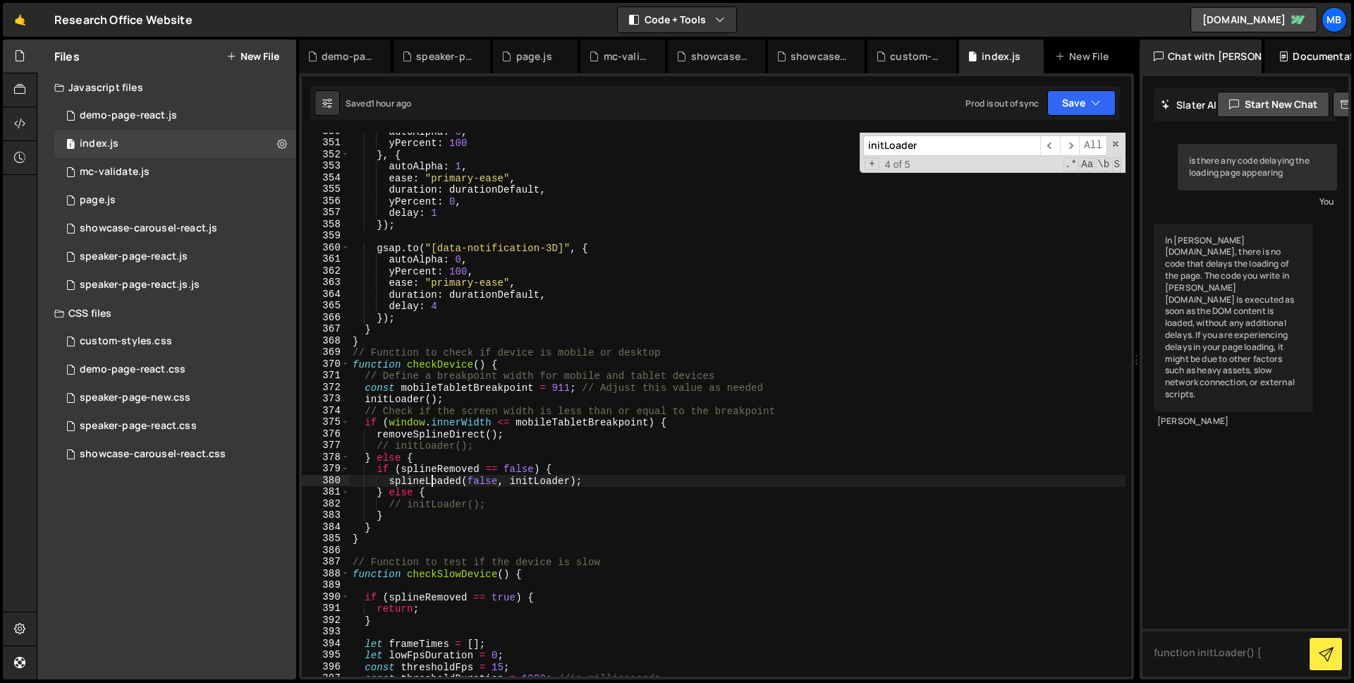
click at [433, 485] on div "autoAlpha : 0 , yPercent : 100 } , { autoAlpha : 1 , ease : "primary-ease" , du…" at bounding box center [738, 409] width 776 height 567
type input "splineLoaded"
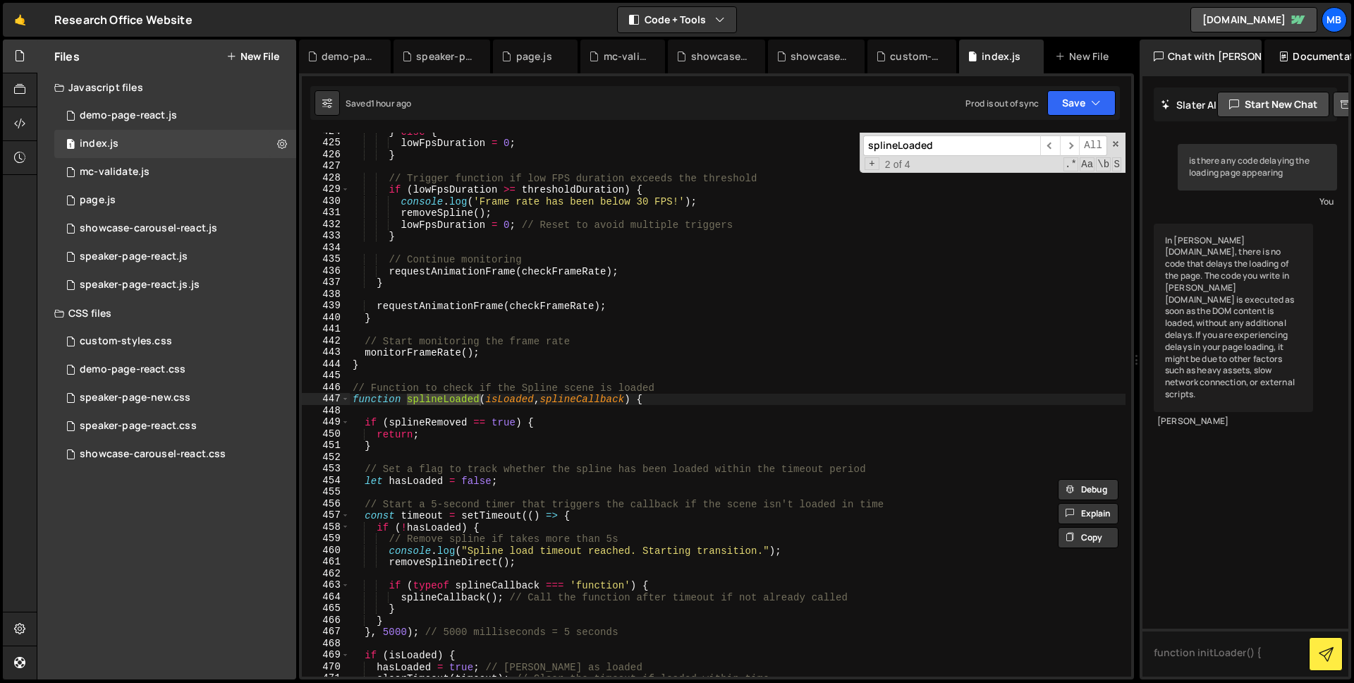
scroll to position [4930, 0]
click at [580, 410] on div "} else { lowFpsDuration = 0 ; } // Trigger function if low FPS duration exceeds…" at bounding box center [738, 409] width 776 height 567
click at [597, 489] on div "} else { lowFpsDuration = 0 ; } // Trigger function if low FPS duration exceeds…" at bounding box center [738, 409] width 776 height 567
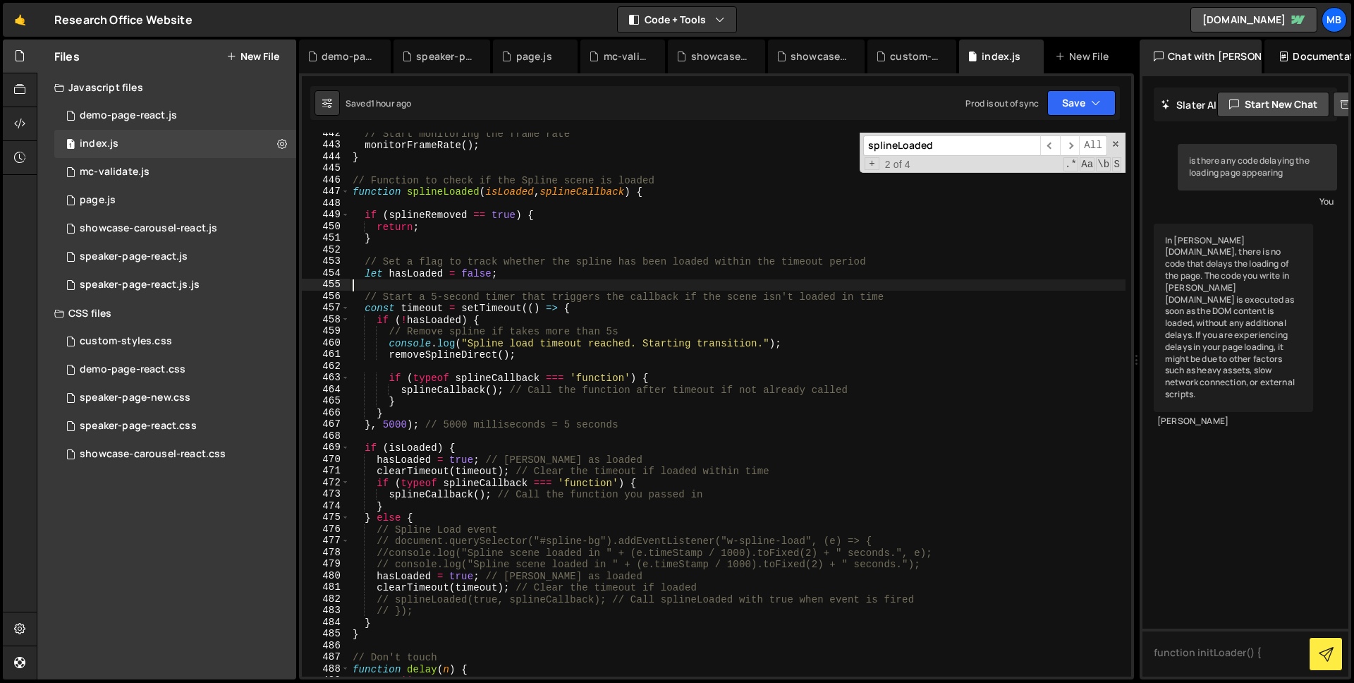
scroll to position [5141, 0]
click at [514, 252] on div "// Start monitoring the frame rate monitorFrameRate ( ) ; } // Function to chec…" at bounding box center [738, 406] width 776 height 567
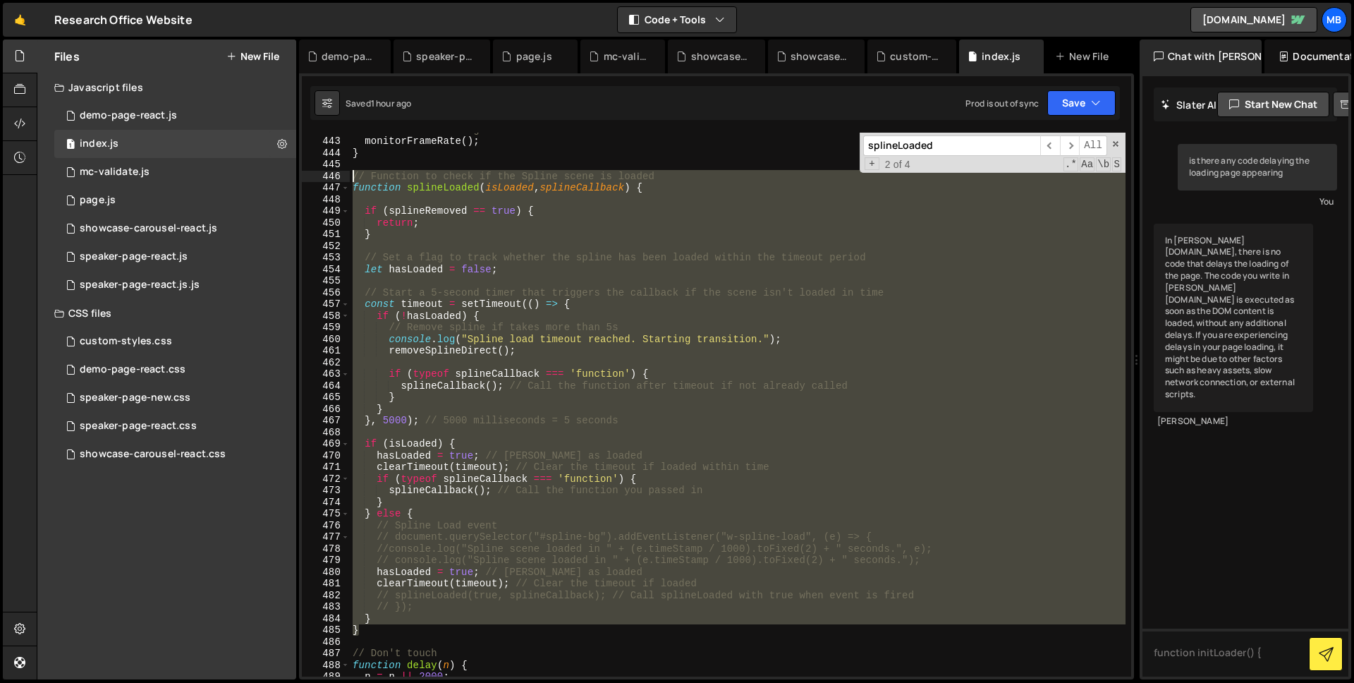
drag, startPoint x: 377, startPoint y: 631, endPoint x: 349, endPoint y: 176, distance: 455.7
click at [349, 176] on div "// Set a flag to track whether the spline has been loaded within the timeout pe…" at bounding box center [716, 405] width 829 height 544
click at [628, 315] on div "// Start monitoring the frame rate monitorFrameRate ( ) ; } // Function to chec…" at bounding box center [738, 405] width 776 height 544
type textarea "if (!hasLoaded) {"
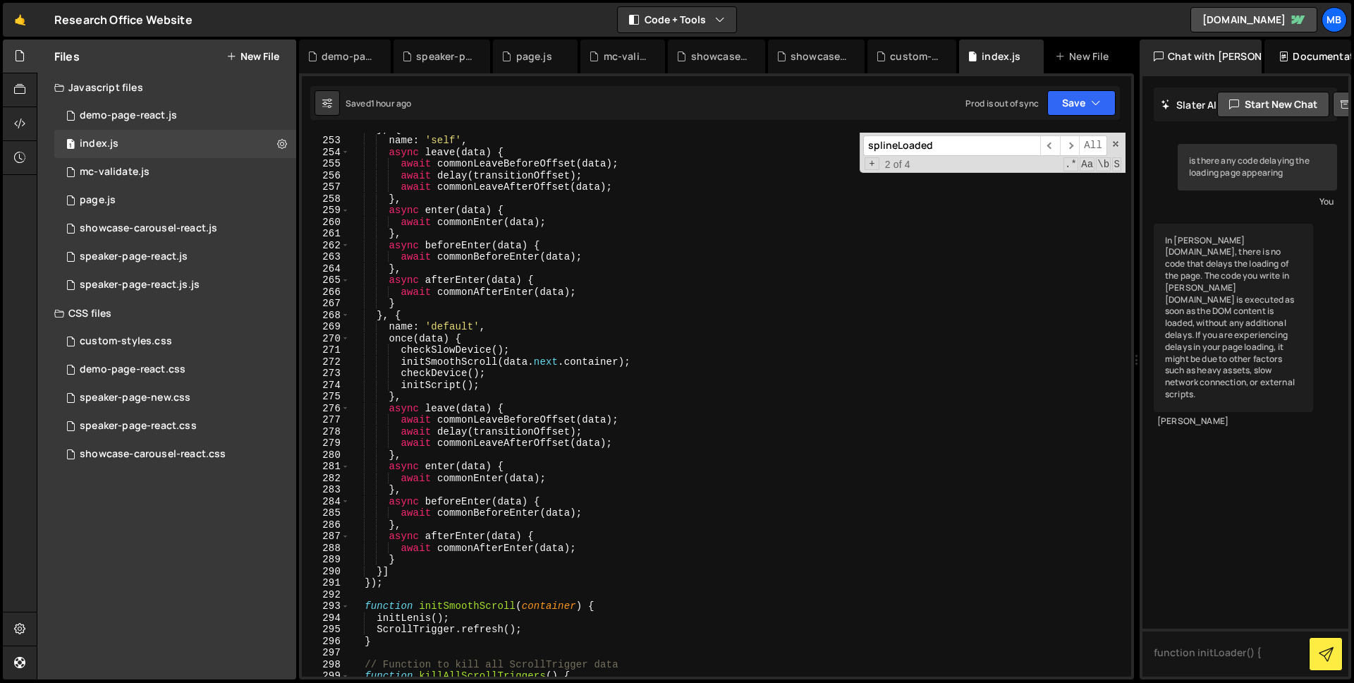
scroll to position [2930, 0]
